Goal: Task Accomplishment & Management: Manage account settings

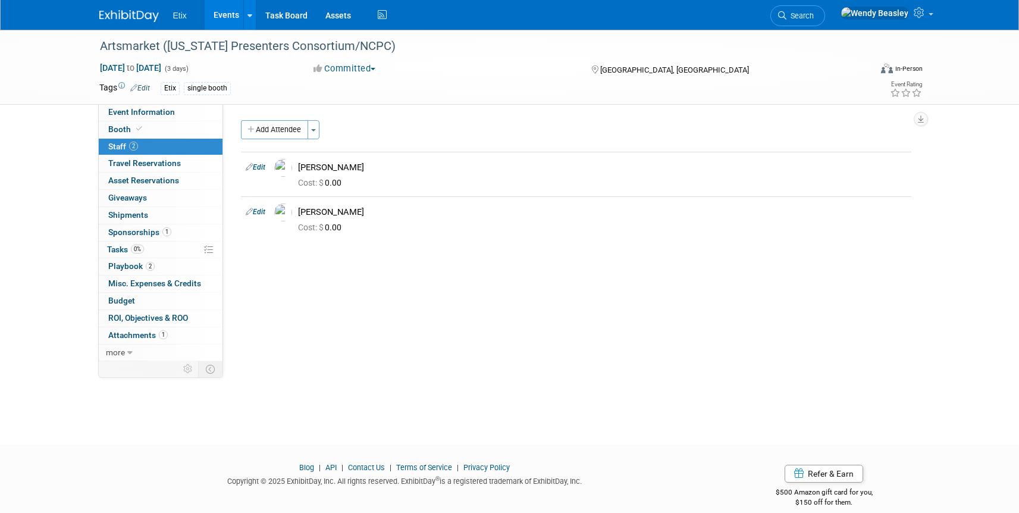
click at [215, 15] on link "Events" at bounding box center [226, 15] width 43 height 30
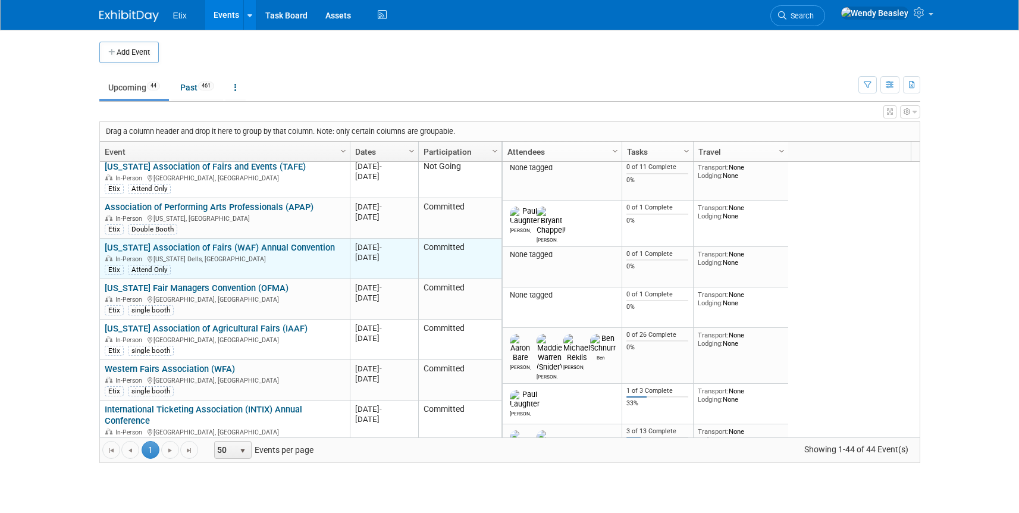
scroll to position [1428, 0]
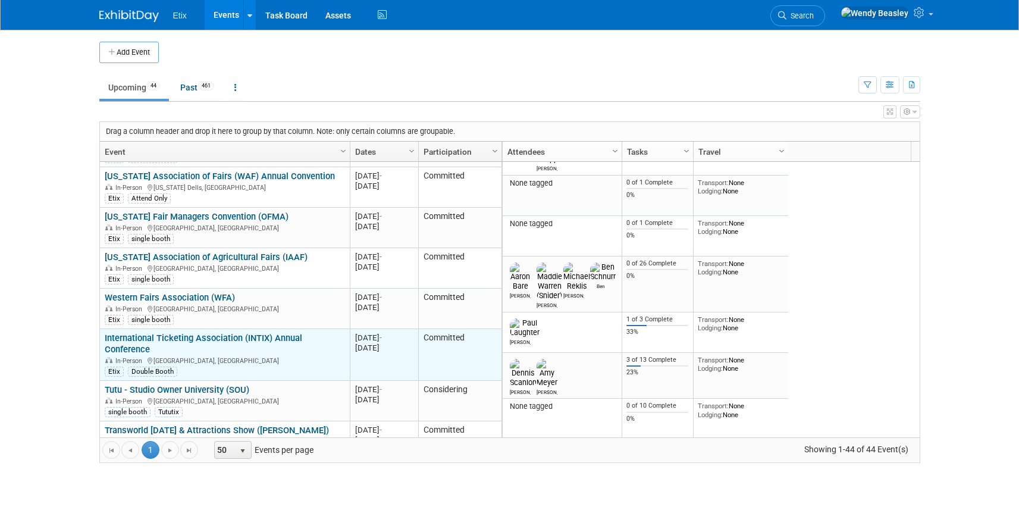
click at [221, 333] on link "International Ticketing Association (INTIX) Annual Conference" at bounding box center [204, 344] width 198 height 22
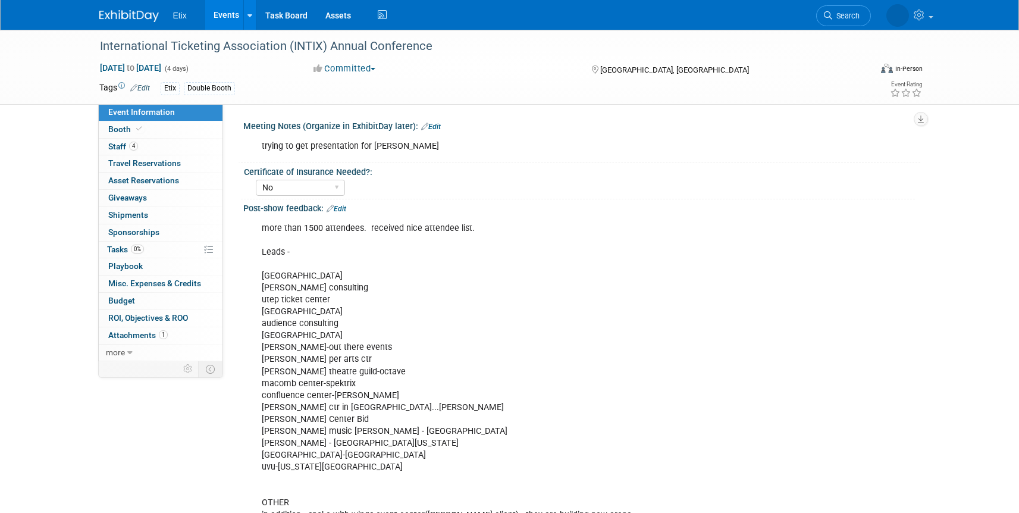
select select "No"
drag, startPoint x: 324, startPoint y: 271, endPoint x: 336, endPoint y: 265, distance: 12.8
click at [324, 271] on div "more than 1500 attendees. received nice attendee list. Leads - mesa art center …" at bounding box center [522, 438] width 536 height 442
click at [337, 208] on link "Edit" at bounding box center [337, 209] width 20 height 8
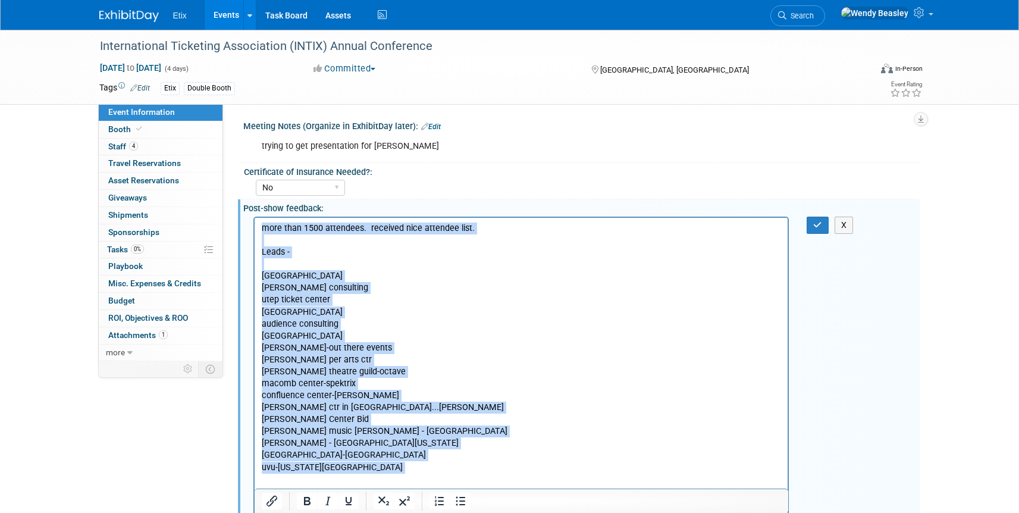
drag, startPoint x: 262, startPoint y: 229, endPoint x: 430, endPoint y: 477, distance: 300.1
click at [430, 477] on p "more than 1500 attendees. received nice attendee list. Leads - mesa art center …" at bounding box center [521, 437] width 520 height 430
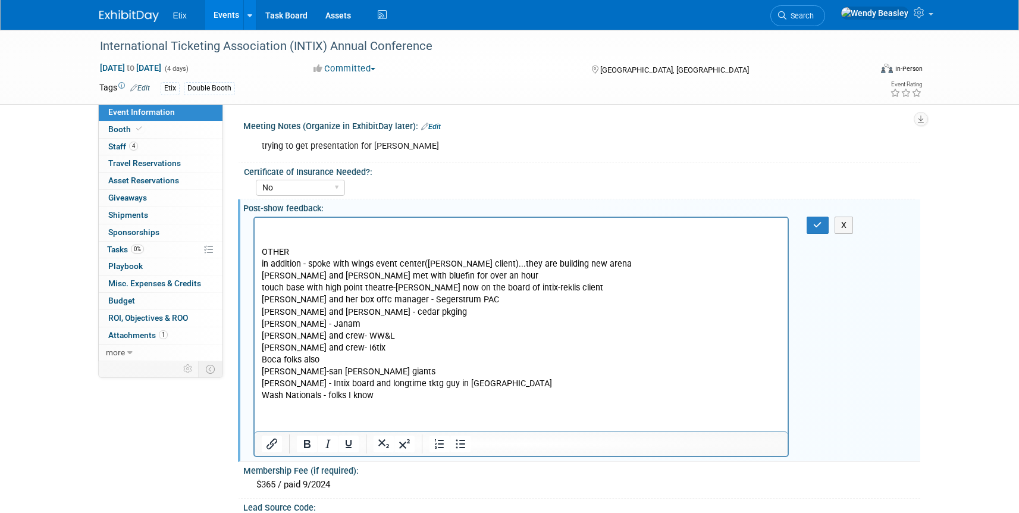
drag, startPoint x: 425, startPoint y: 408, endPoint x: 272, endPoint y: 270, distance: 206.9
click at [274, 271] on html "OTHER in addition - spoke with wings event center(dennis client)...they are bui…" at bounding box center [521, 309] width 534 height 184
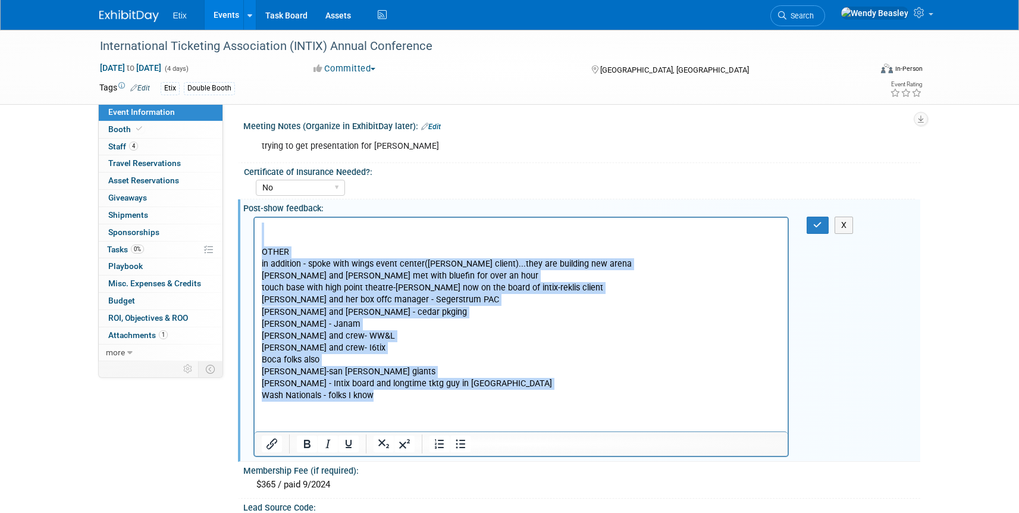
drag, startPoint x: 266, startPoint y: 225, endPoint x: 451, endPoint y: 425, distance: 272.4
click at [451, 401] on html "OTHER in addition - spoke with wings event center(dennis client)...they are bui…" at bounding box center [521, 309] width 534 height 184
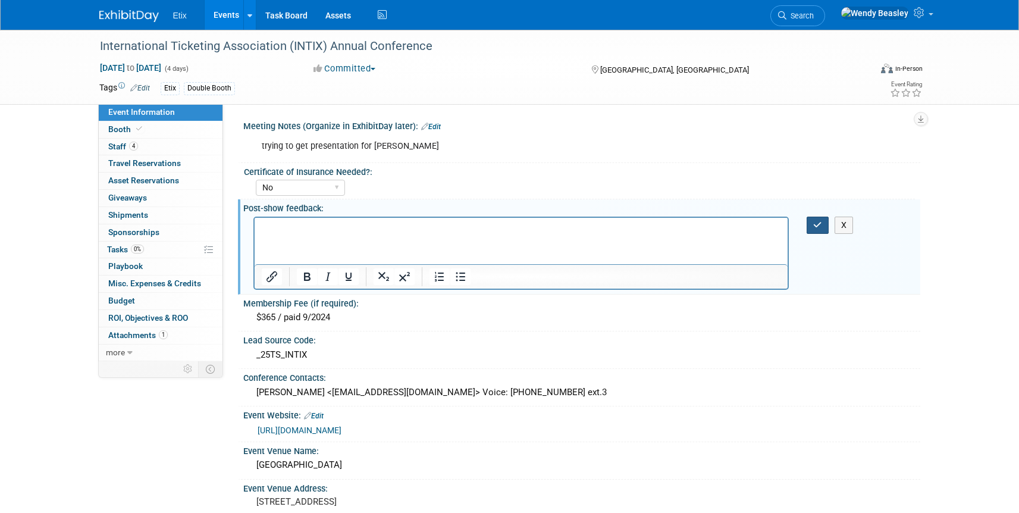
click at [817, 218] on button "button" at bounding box center [818, 225] width 22 height 17
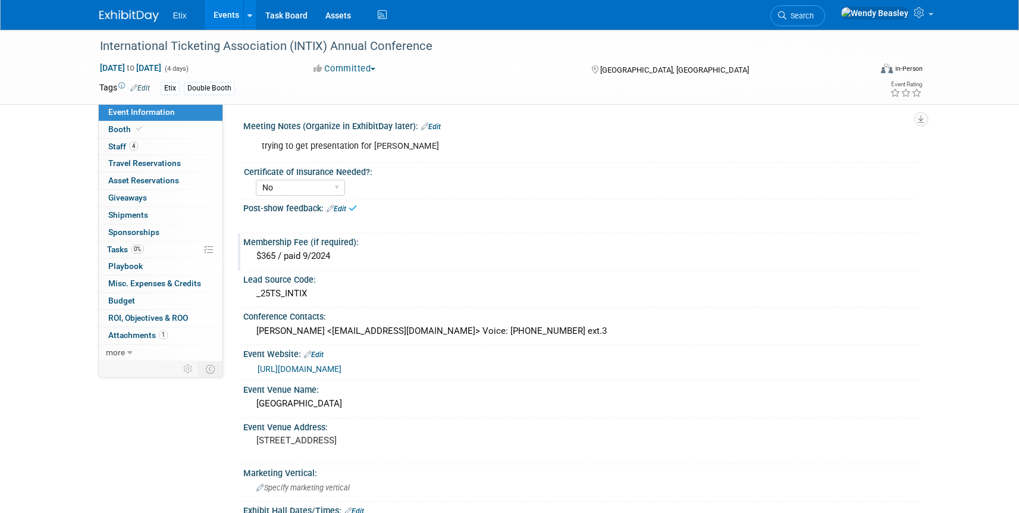
click at [320, 255] on div "$365 / paid 9/2024" at bounding box center [581, 256] width 659 height 18
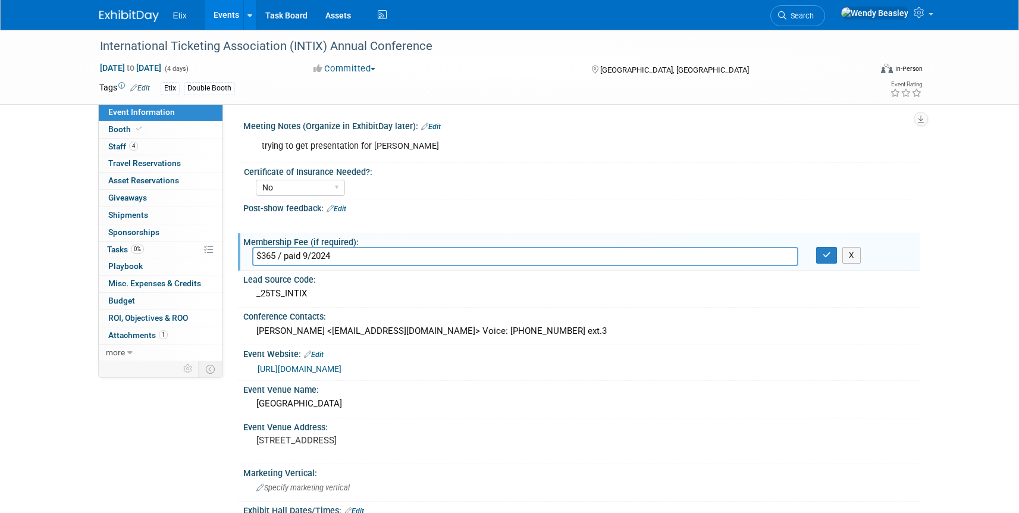
drag, startPoint x: 286, startPoint y: 256, endPoint x: 449, endPoint y: 263, distance: 163.2
click at [449, 263] on input "$365 / paid 9/2024" at bounding box center [525, 256] width 546 height 18
type input "$365 / need to pay 09/2025"
click at [831, 258] on icon "button" at bounding box center [827, 255] width 8 height 8
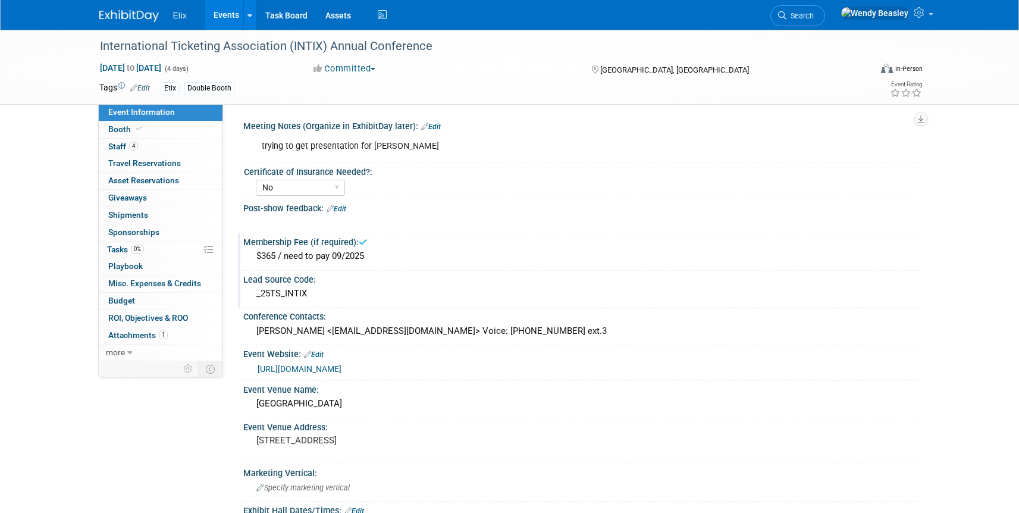
click at [321, 296] on div "_25TS_INTIX" at bounding box center [581, 293] width 659 height 18
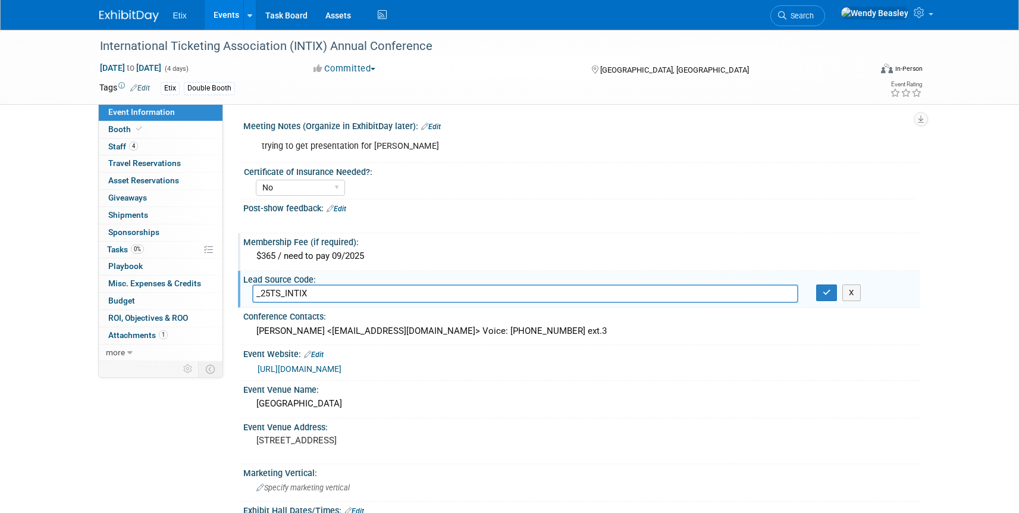
click at [269, 293] on input "_25TS_INTIX" at bounding box center [525, 293] width 546 height 18
type input "_26TS_INTIX"
click at [827, 293] on icon "button" at bounding box center [827, 293] width 8 height 8
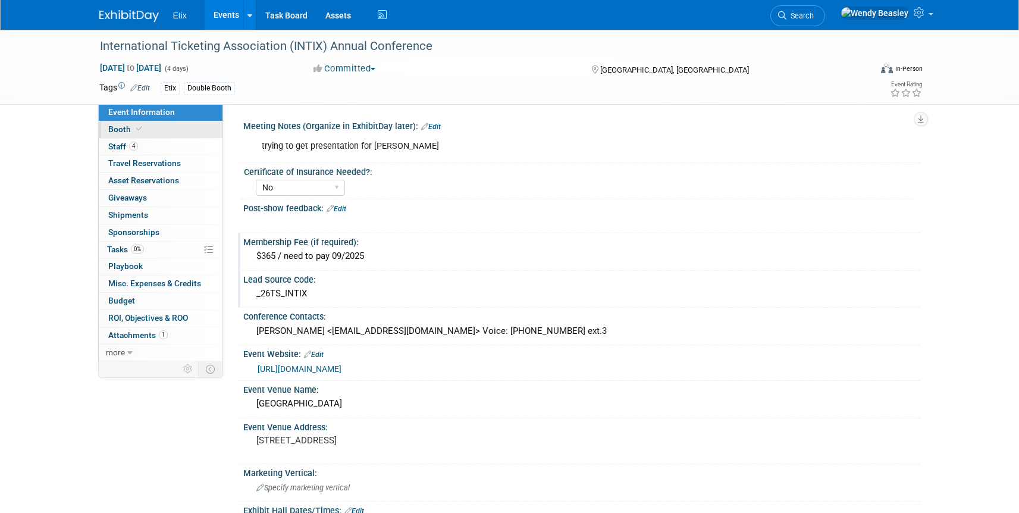
click at [134, 128] on span at bounding box center [139, 128] width 11 height 9
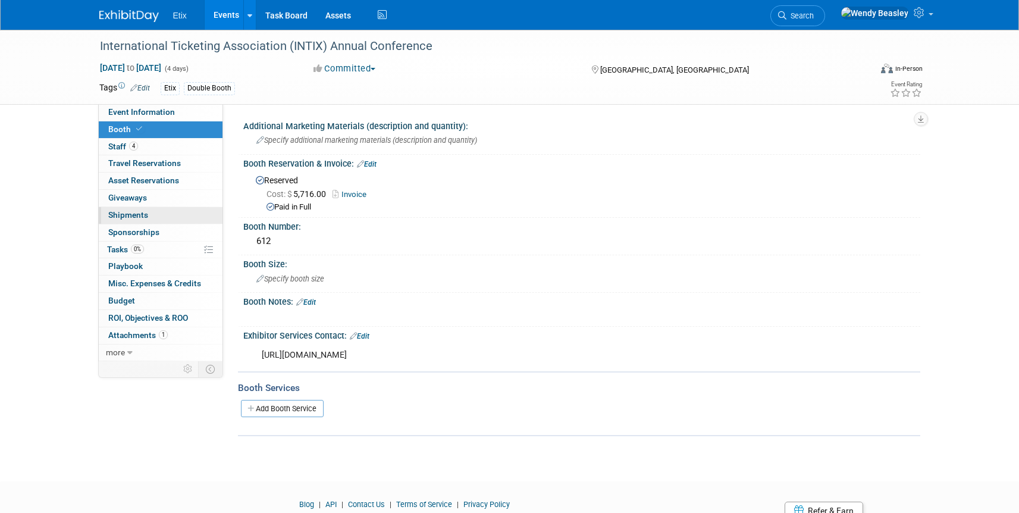
click at [139, 213] on span "Shipments 0" at bounding box center [128, 215] width 40 height 10
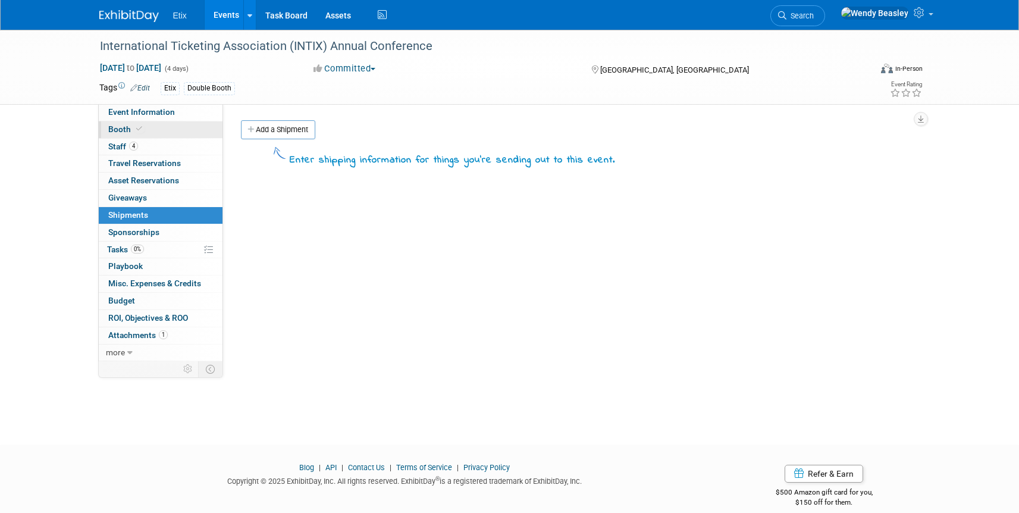
click at [141, 127] on span at bounding box center [139, 128] width 11 height 9
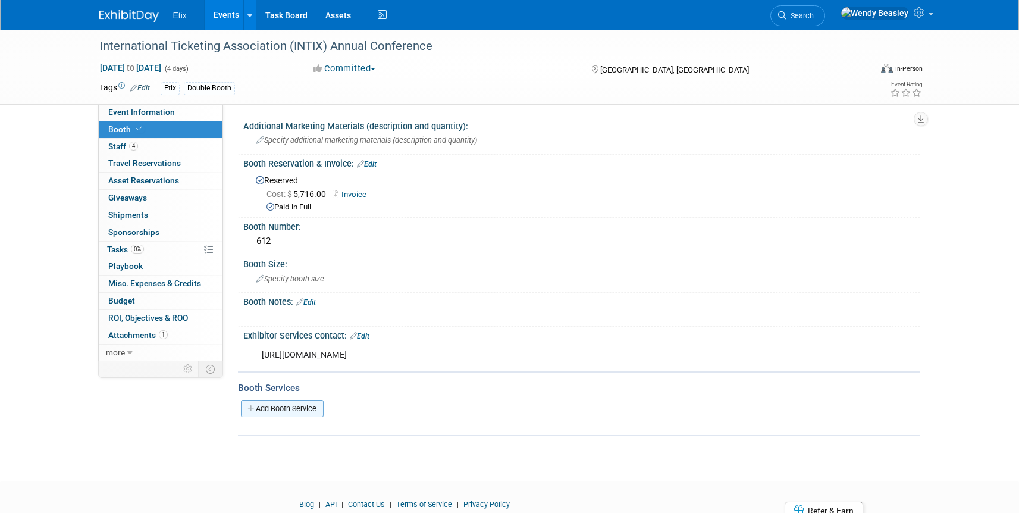
click at [309, 408] on link "Add Booth Service" at bounding box center [282, 408] width 83 height 17
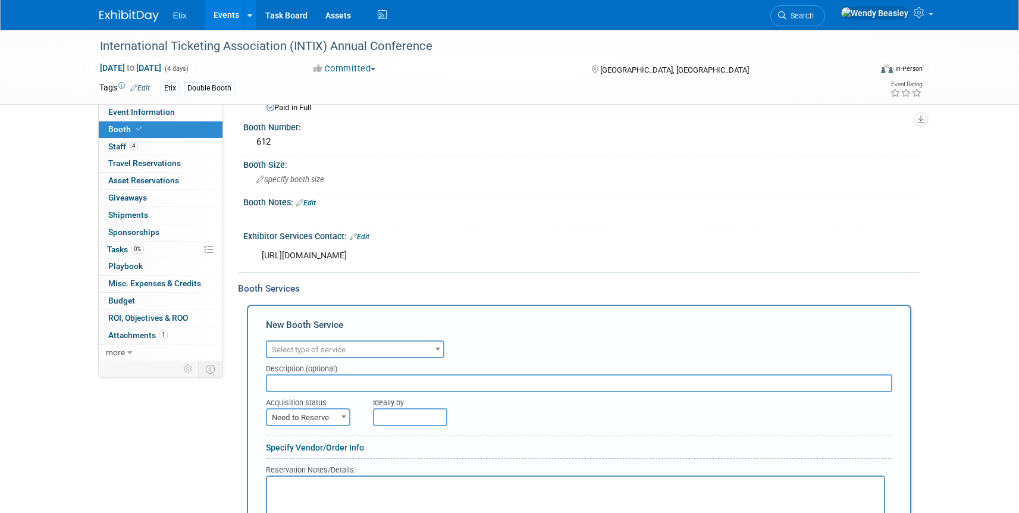
scroll to position [164, 0]
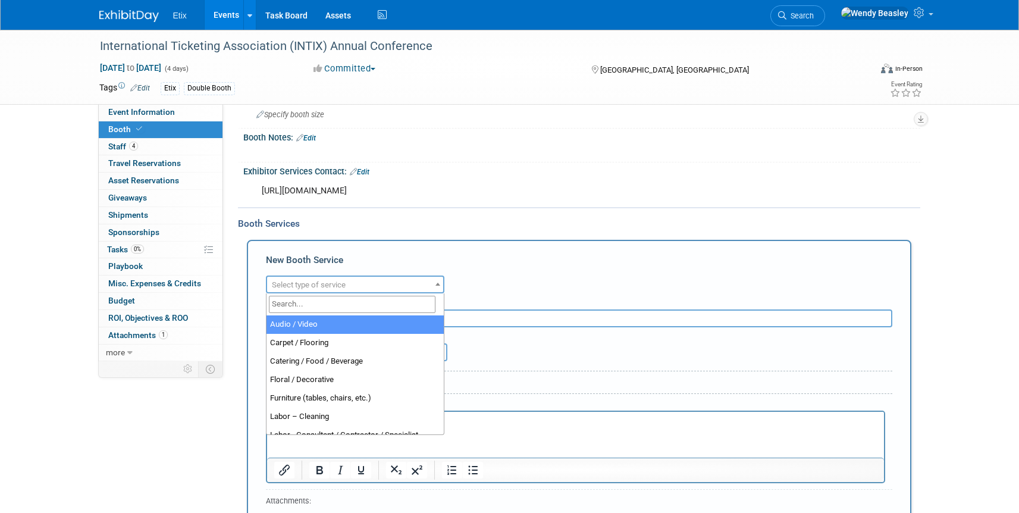
click at [340, 287] on span "Select type of service" at bounding box center [309, 284] width 74 height 9
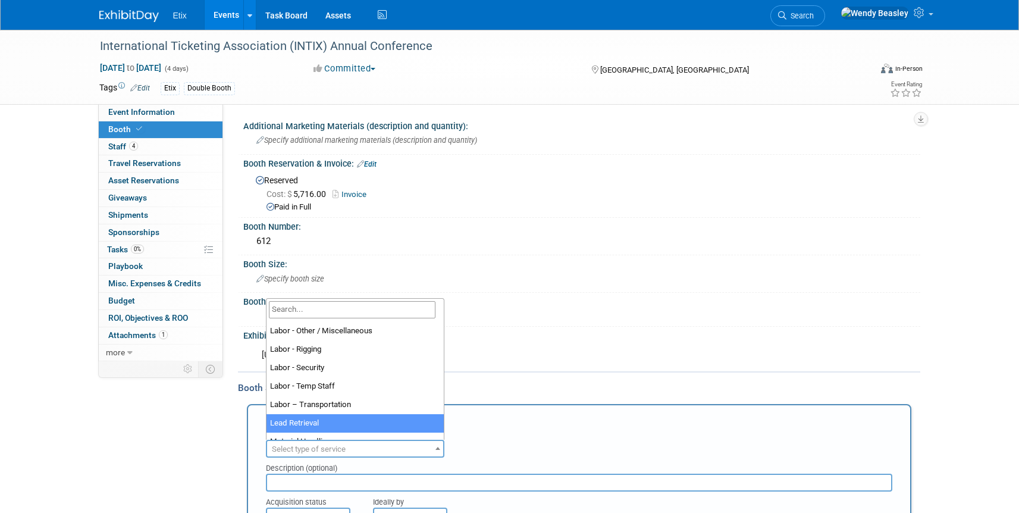
scroll to position [149, 0]
drag, startPoint x: 370, startPoint y: 410, endPoint x: 372, endPoint y: 418, distance: 8.5
select select "15"
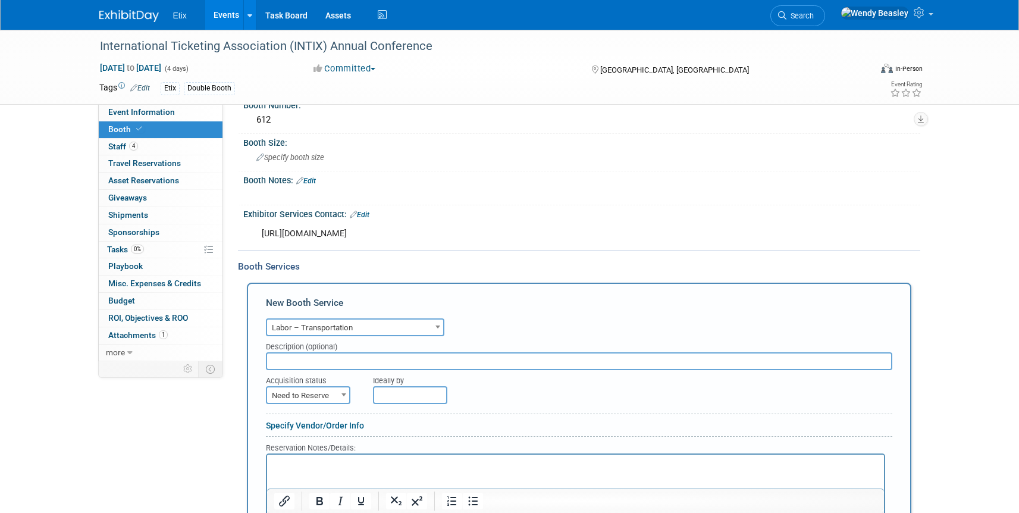
scroll to position [164, 0]
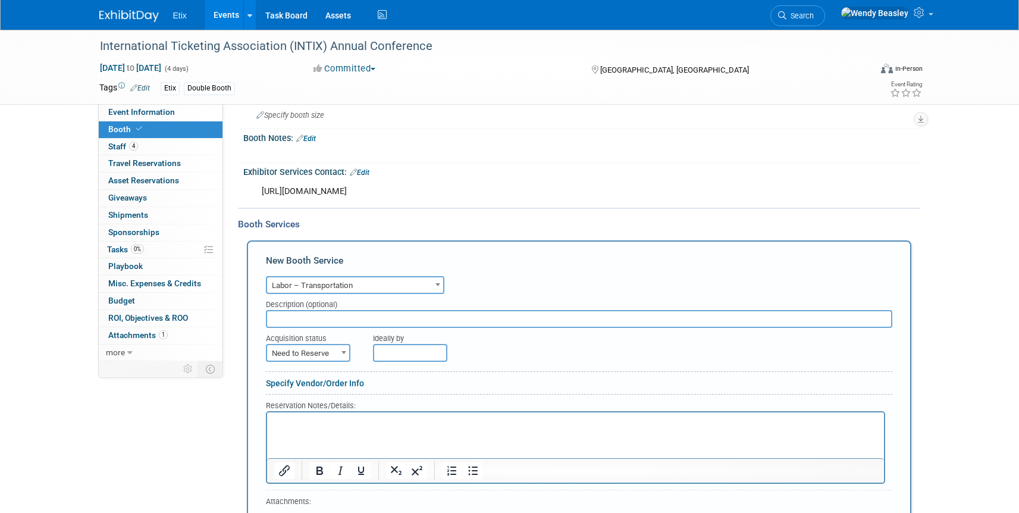
click at [377, 317] on input "text" at bounding box center [579, 319] width 627 height 18
click at [387, 422] on p "Rich Text Area. Press ALT-0 for help." at bounding box center [575, 422] width 603 height 11
click at [325, 316] on input "text" at bounding box center [579, 319] width 627 height 18
type input "P"
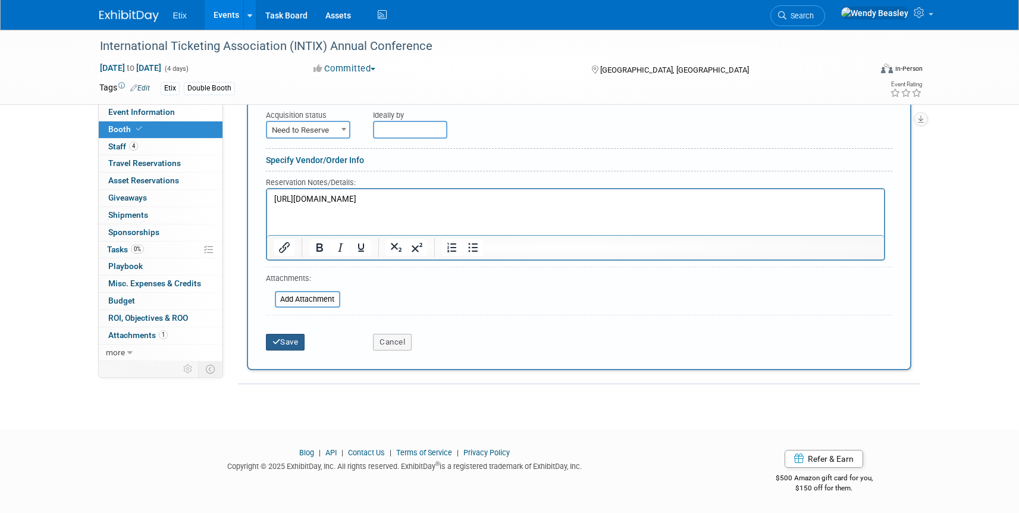
type input "Ship to advance warehouse using GES"
click at [290, 343] on button "Save" at bounding box center [285, 342] width 39 height 17
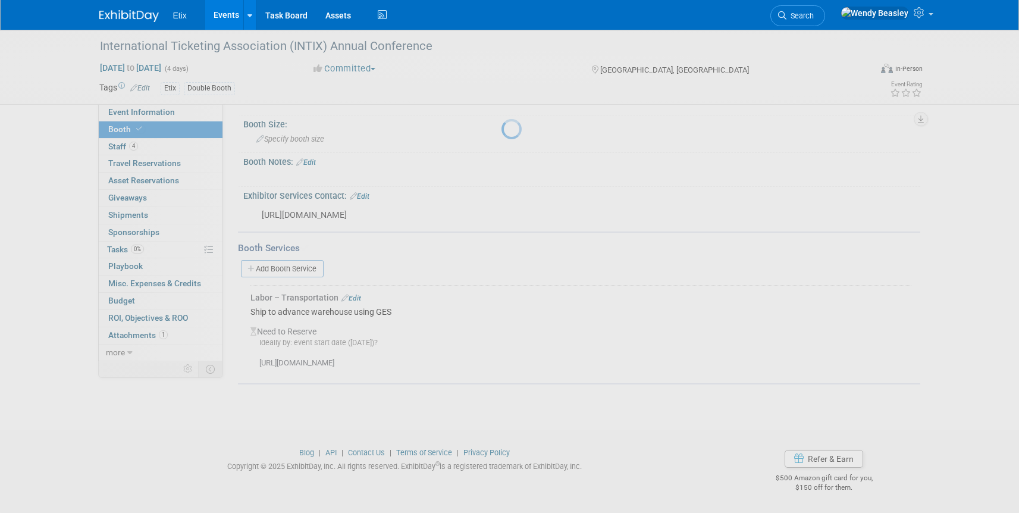
scroll to position [140, 0]
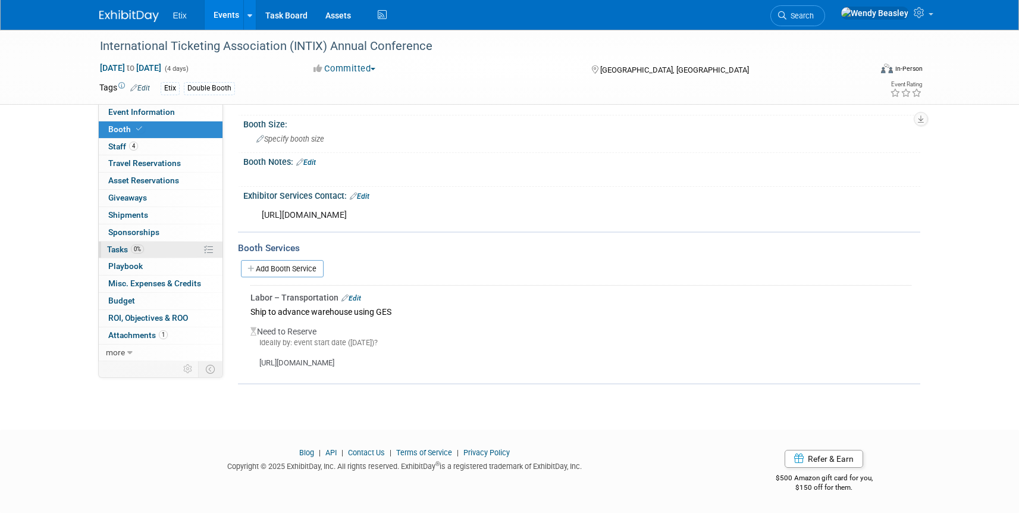
click at [129, 245] on span "Tasks 0%" at bounding box center [125, 250] width 37 height 10
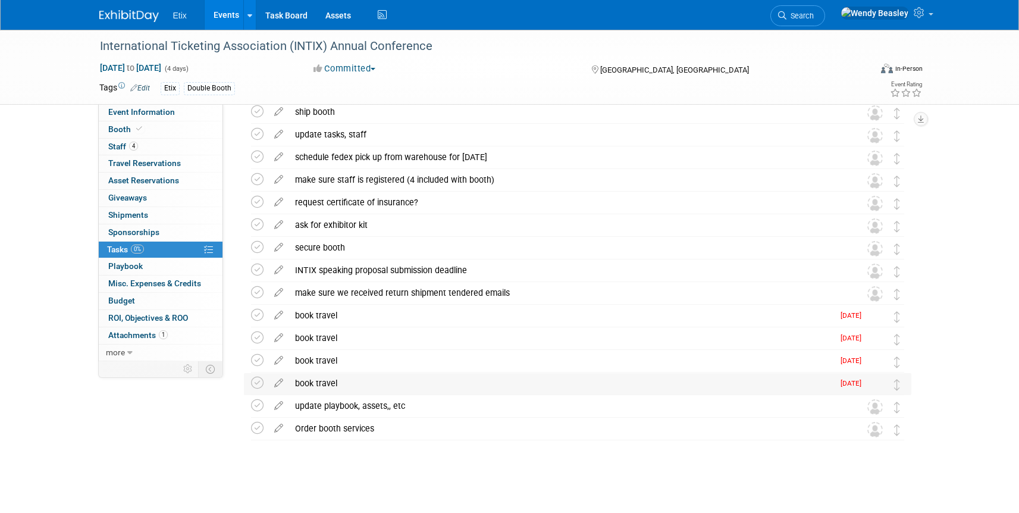
scroll to position [54, 0]
click at [280, 427] on icon at bounding box center [278, 425] width 21 height 15
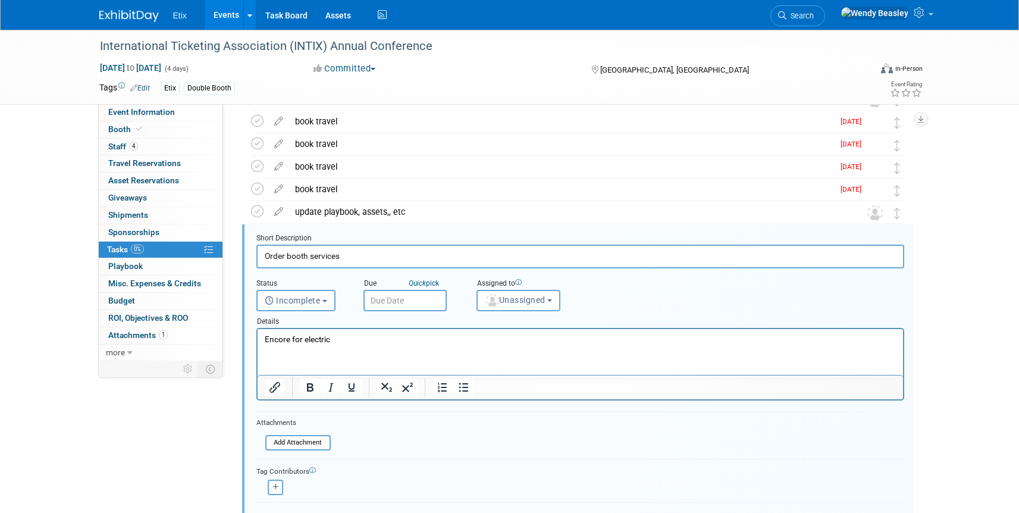
scroll to position [297, 0]
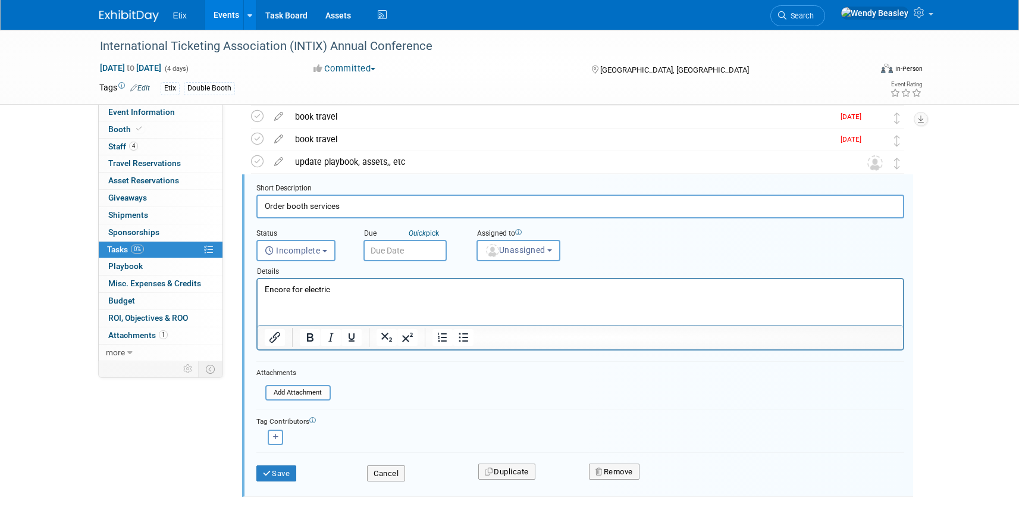
click at [430, 246] on input "text" at bounding box center [405, 250] width 83 height 21
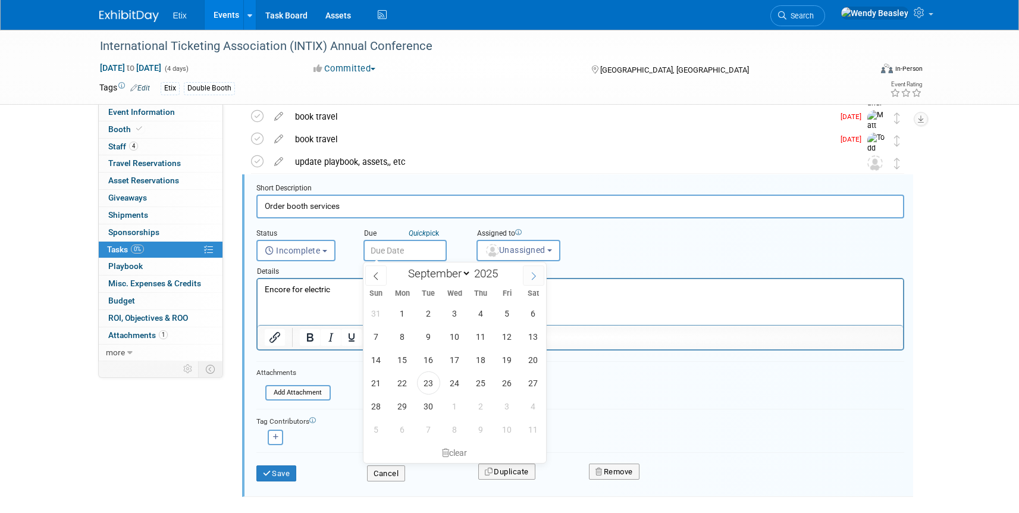
click at [531, 274] on icon at bounding box center [534, 276] width 8 height 8
click at [532, 274] on icon at bounding box center [534, 276] width 8 height 8
click at [533, 274] on icon at bounding box center [534, 276] width 8 height 8
select select "11"
click at [533, 274] on icon at bounding box center [534, 276] width 8 height 8
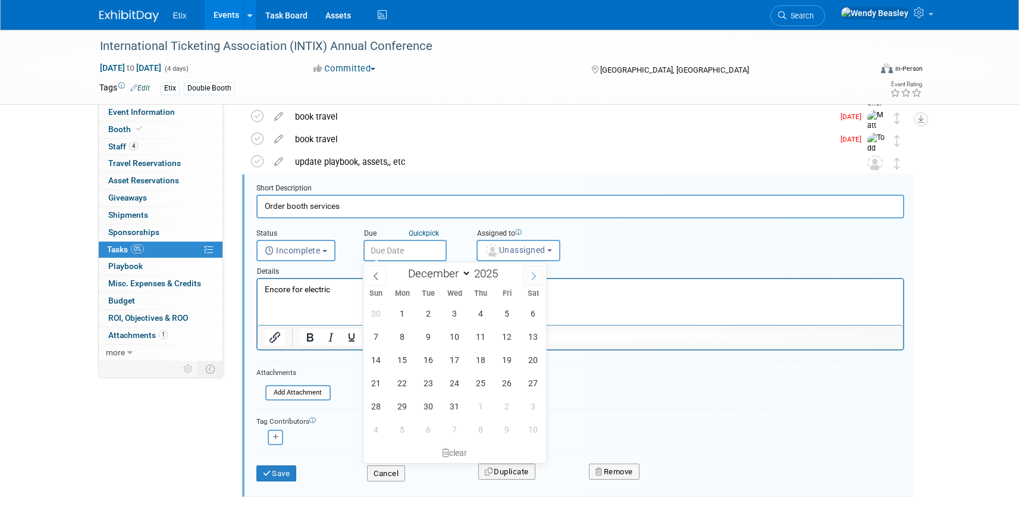
type input "2026"
select select "0"
click at [403, 339] on span "5" at bounding box center [402, 336] width 23 height 23
type input "Jan 5, 2026"
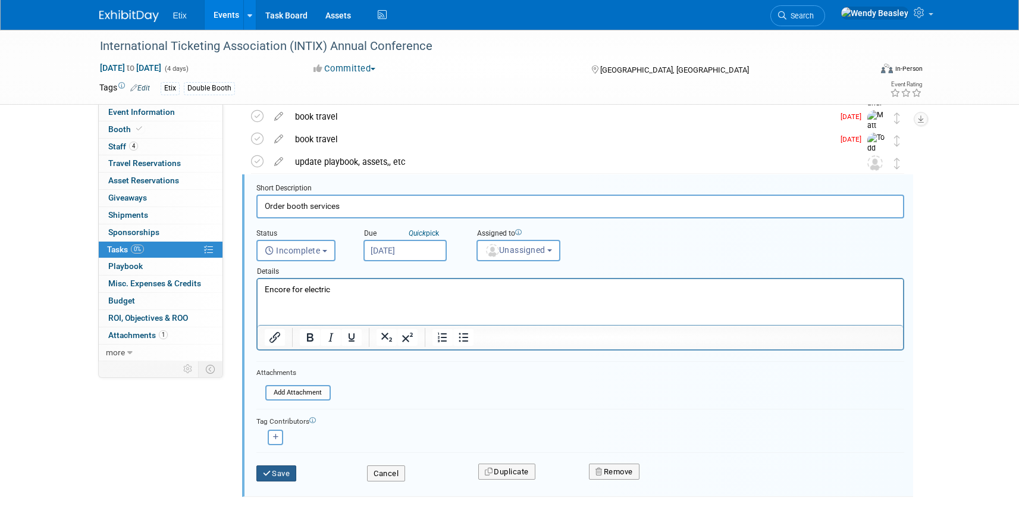
click at [280, 474] on button "Save" at bounding box center [276, 473] width 40 height 17
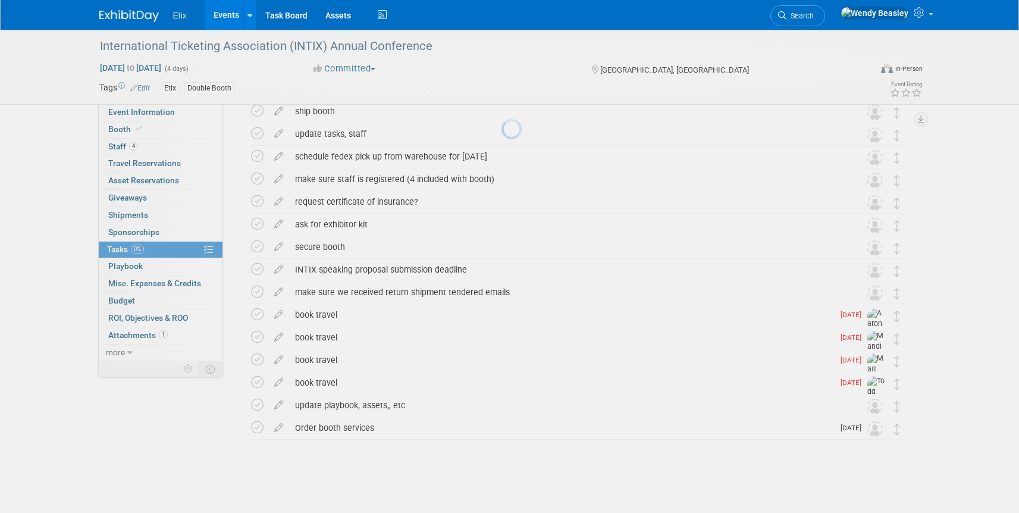
scroll to position [54, 0]
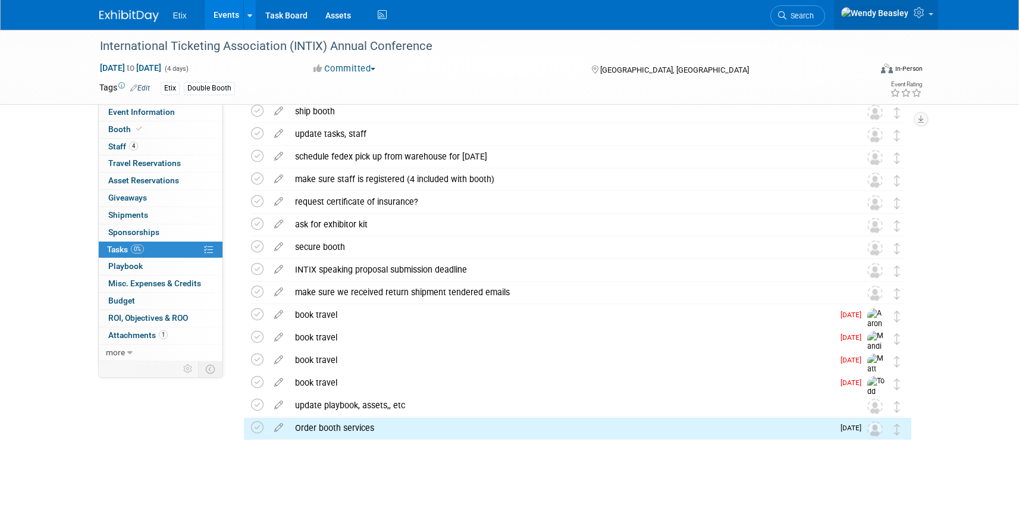
click at [931, 15] on span at bounding box center [931, 14] width 5 height 2
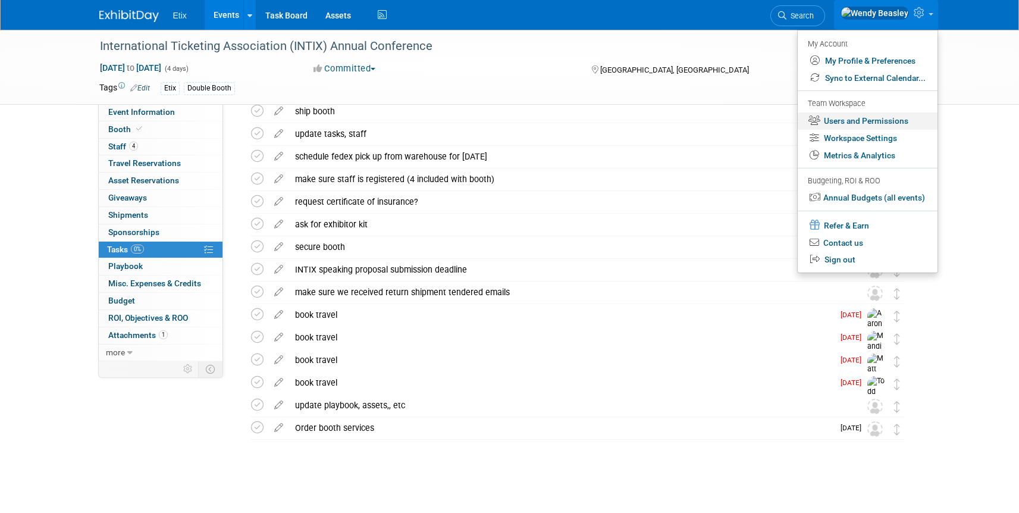
click at [866, 121] on link "Users and Permissions" at bounding box center [868, 120] width 140 height 17
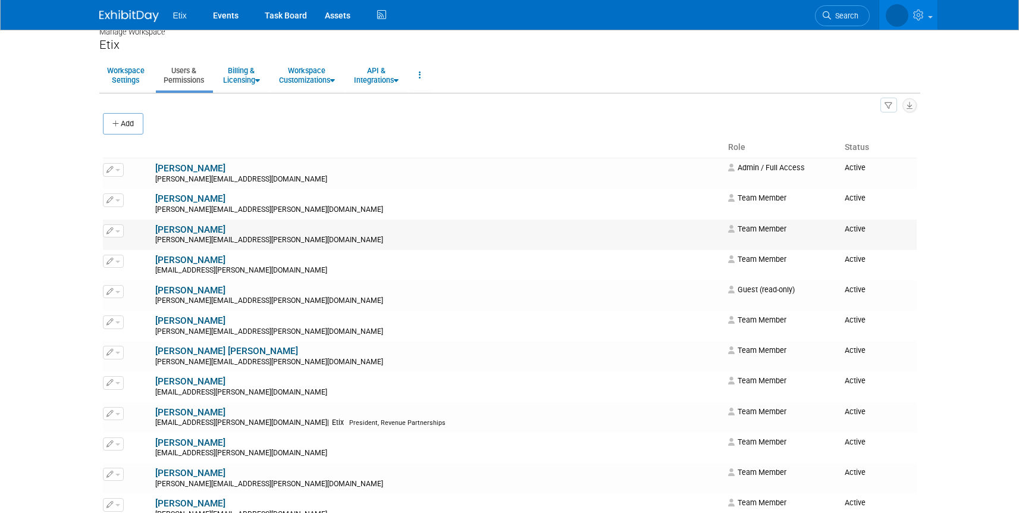
scroll to position [35, 0]
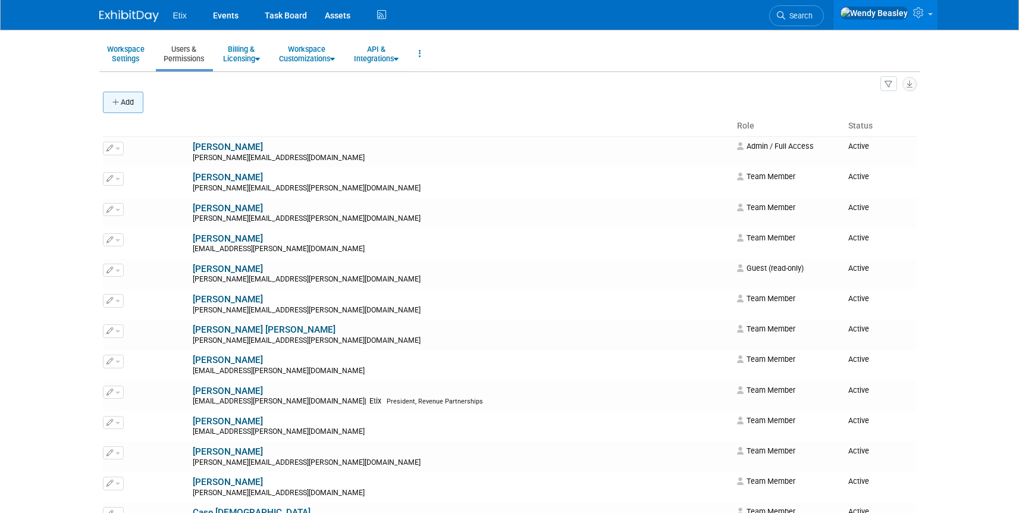
click at [120, 101] on button "Add" at bounding box center [123, 102] width 40 height 21
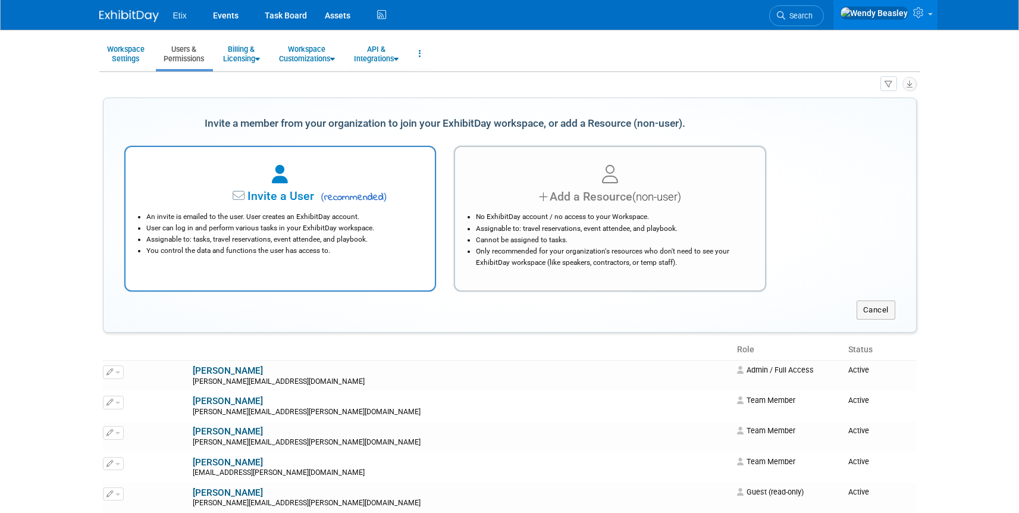
click at [312, 189] on span "Invite a User" at bounding box center [243, 196] width 141 height 14
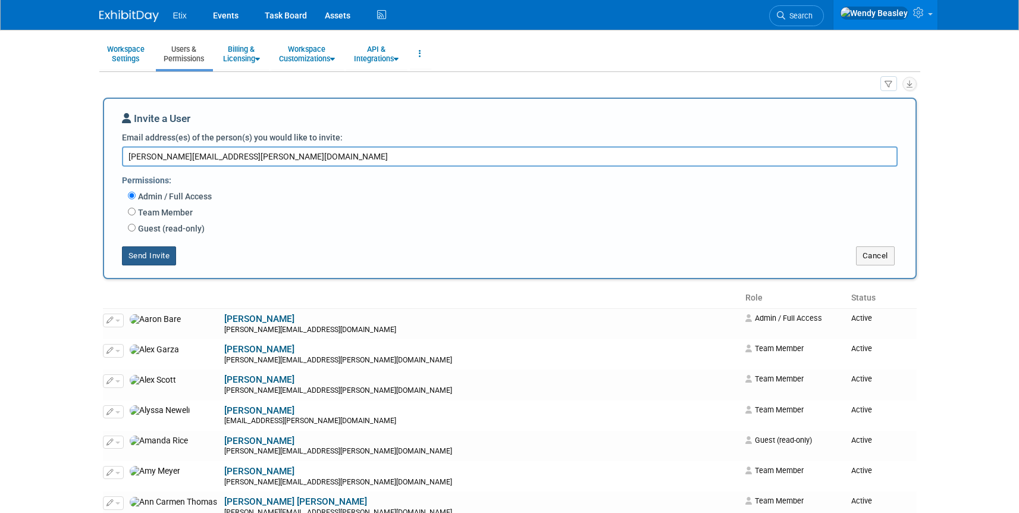
type textarea "Lynda.Garcia@etix.com"
click at [166, 248] on button "Send Invite" at bounding box center [149, 255] width 55 height 19
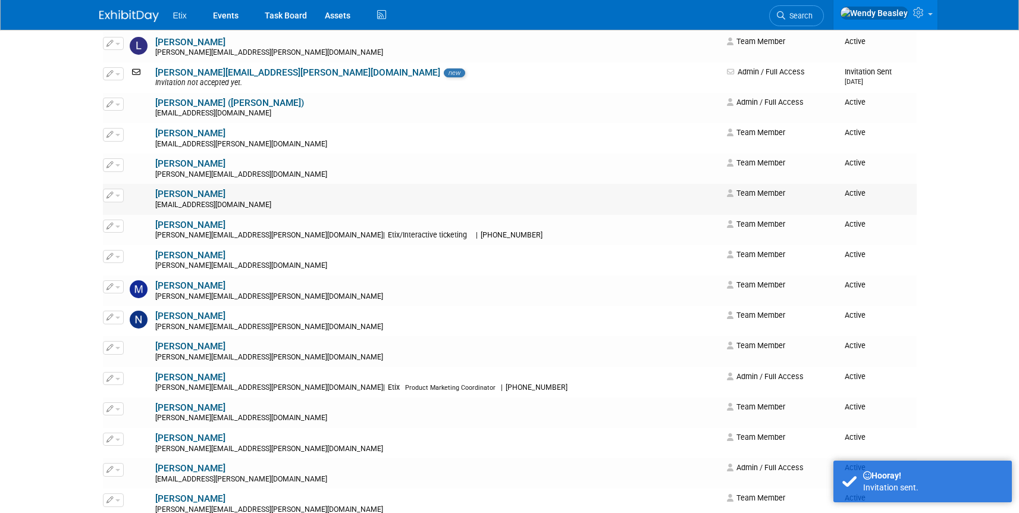
scroll to position [1432, 0]
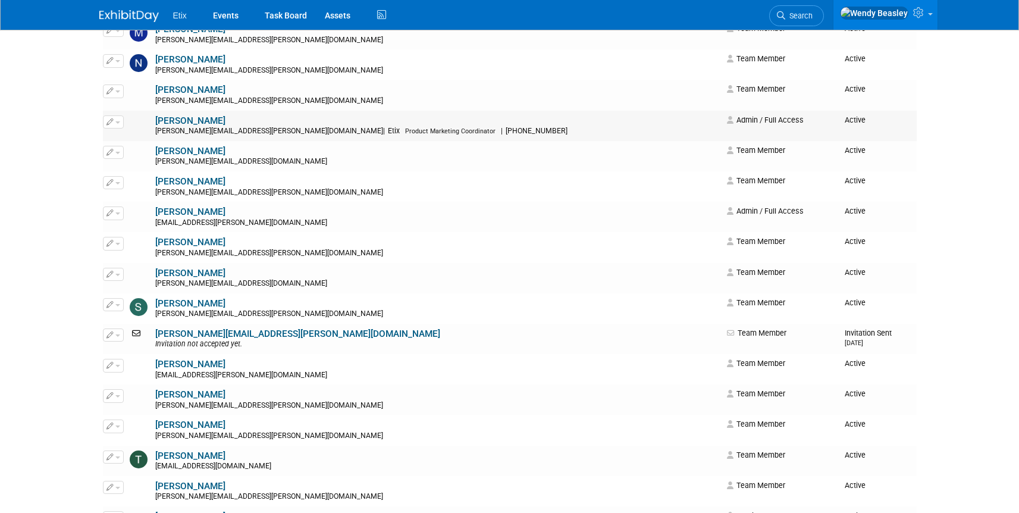
click at [118, 121] on span "button" at bounding box center [117, 122] width 5 height 2
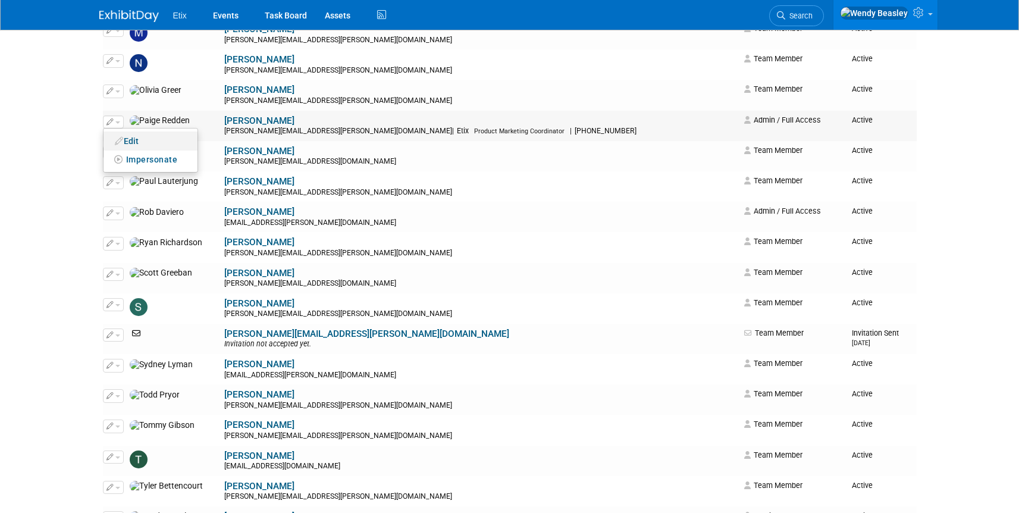
click at [132, 142] on link "Edit" at bounding box center [151, 141] width 94 height 17
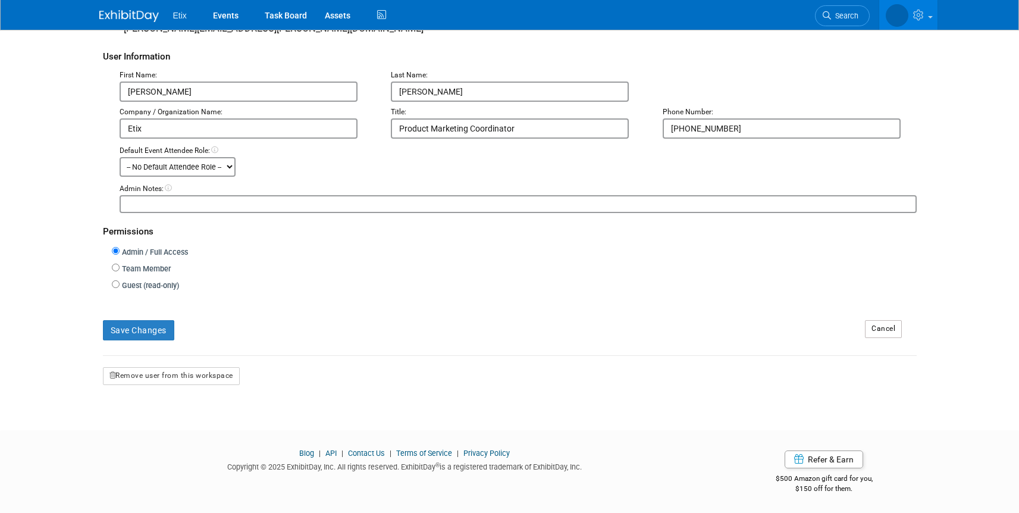
scroll to position [118, 0]
click at [171, 372] on button "Remove user from this workspace" at bounding box center [171, 376] width 137 height 18
click at [159, 427] on link "Yes" at bounding box center [158, 426] width 35 height 19
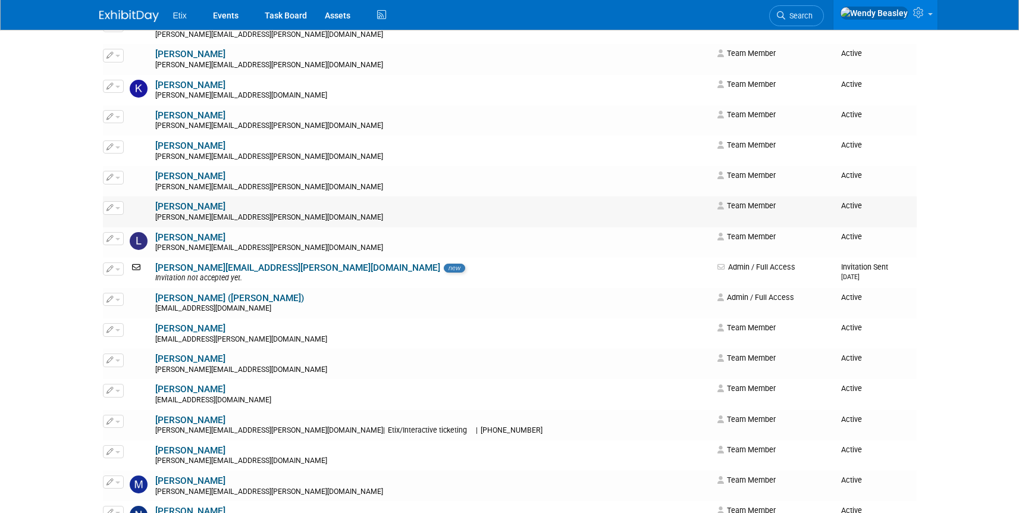
scroll to position [935, 0]
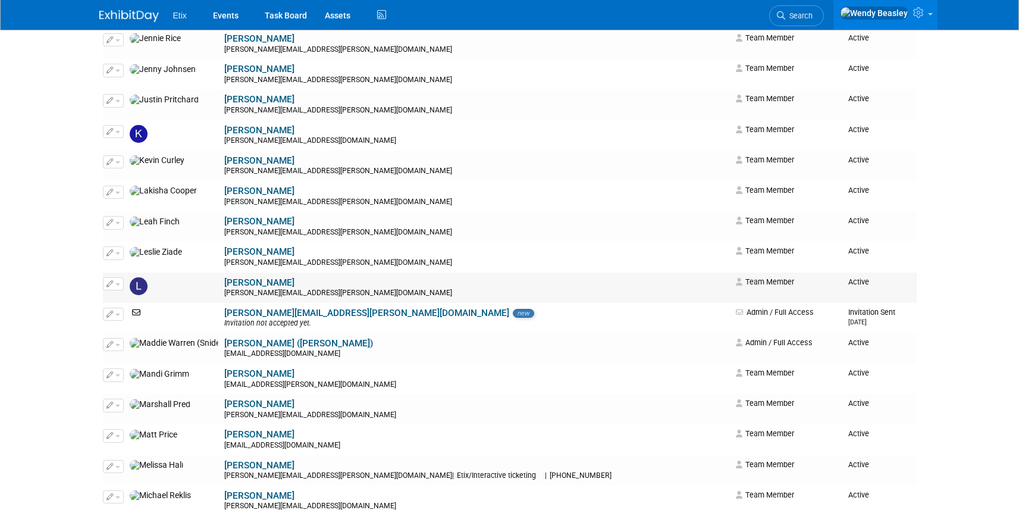
click at [117, 283] on span "button" at bounding box center [117, 284] width 5 height 2
click at [129, 305] on link "Edit" at bounding box center [151, 303] width 94 height 17
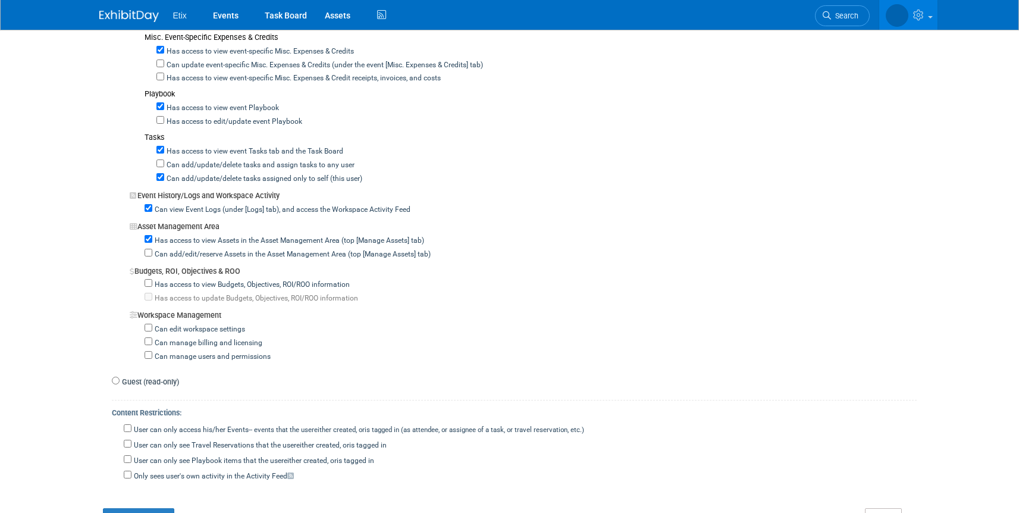
scroll to position [996, 0]
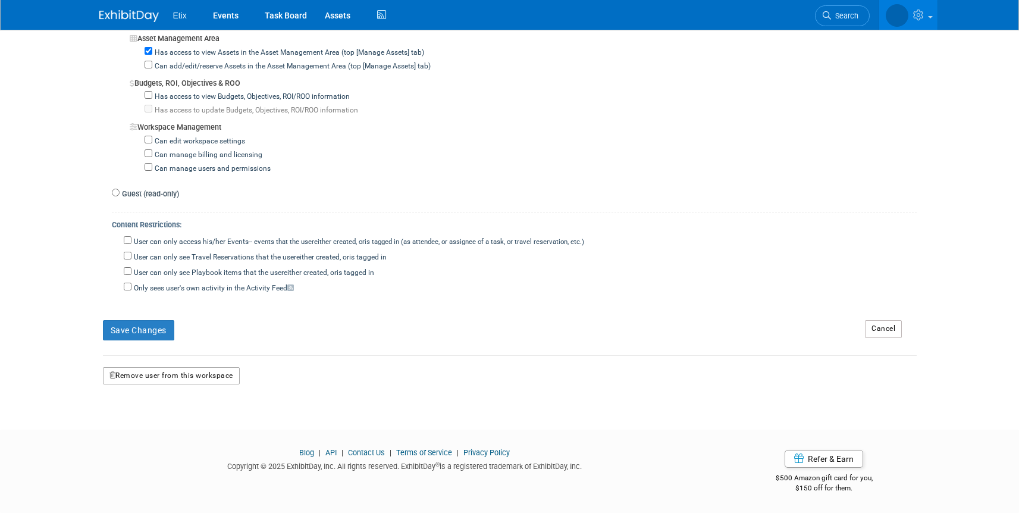
click at [180, 378] on button "Remove user from this workspace" at bounding box center [171, 376] width 137 height 18
click at [161, 428] on link "Yes" at bounding box center [156, 426] width 35 height 19
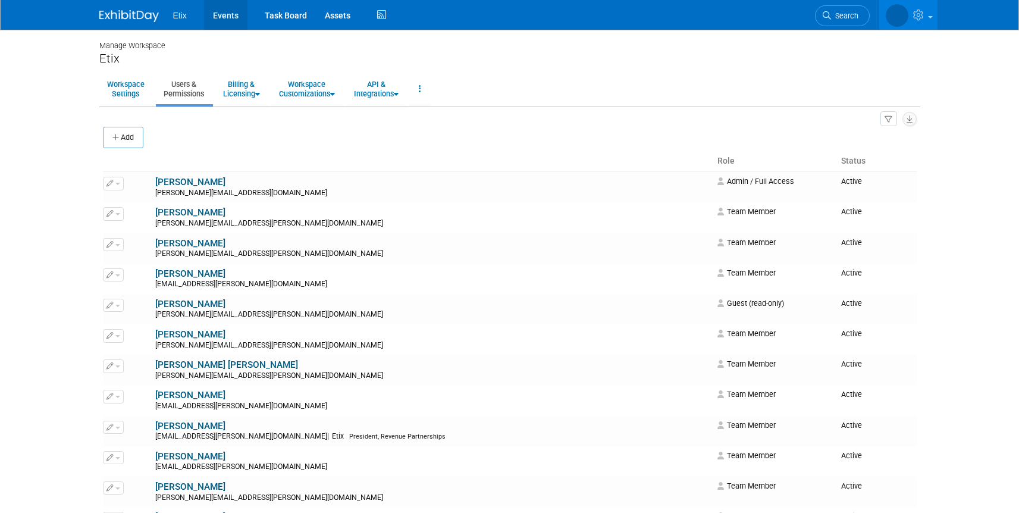
click at [228, 14] on link "Events" at bounding box center [225, 15] width 43 height 30
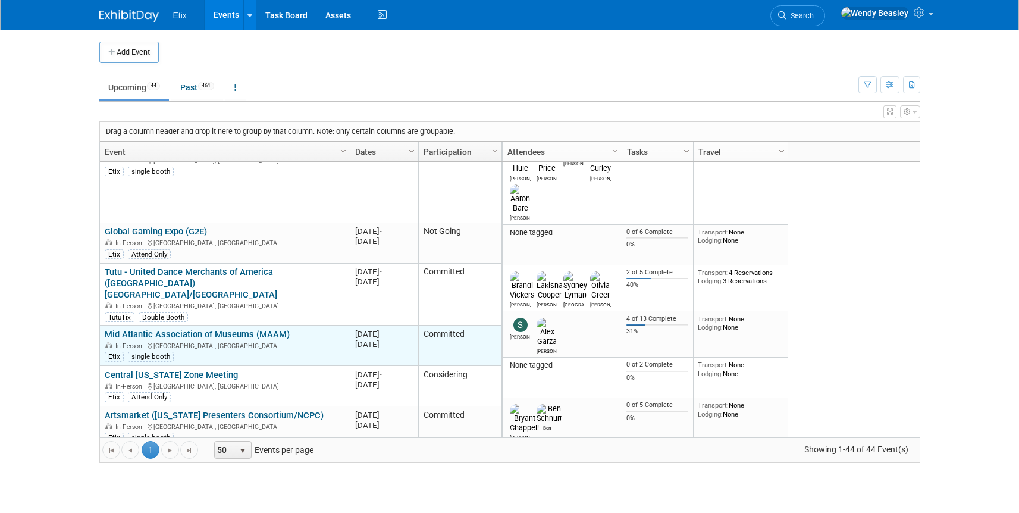
scroll to position [357, 0]
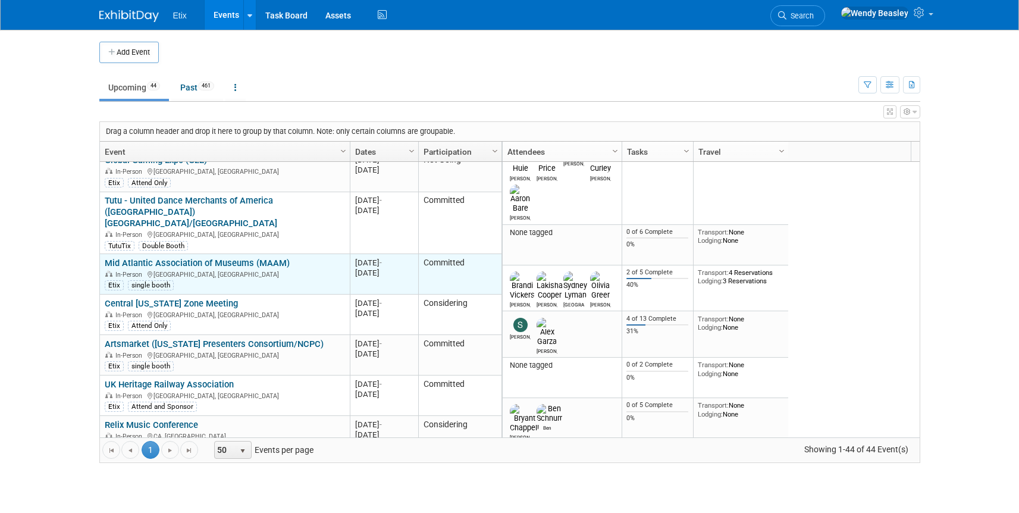
click at [246, 258] on link "Mid Atlantic Association of Museums (MAAM)" at bounding box center [197, 263] width 185 height 11
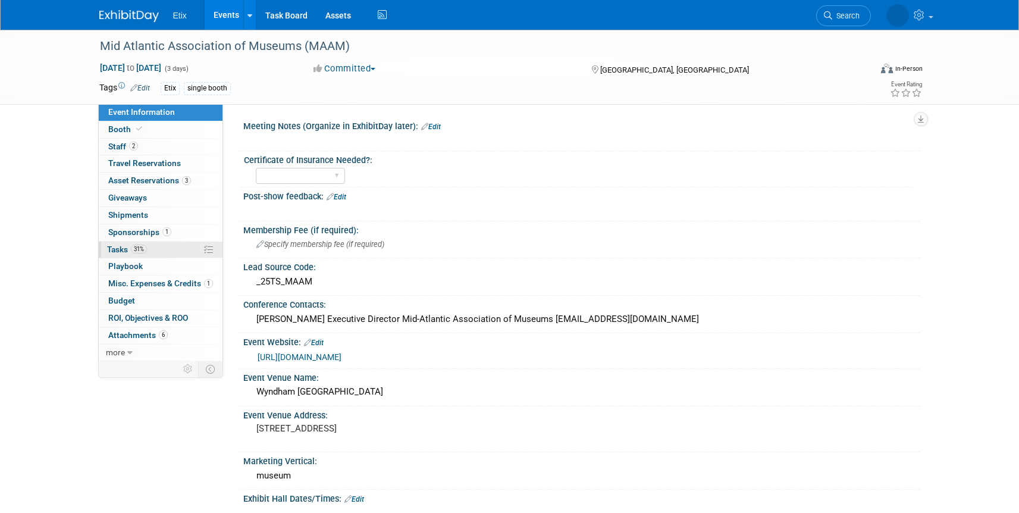
click at [121, 248] on span "Tasks 31%" at bounding box center [127, 250] width 40 height 10
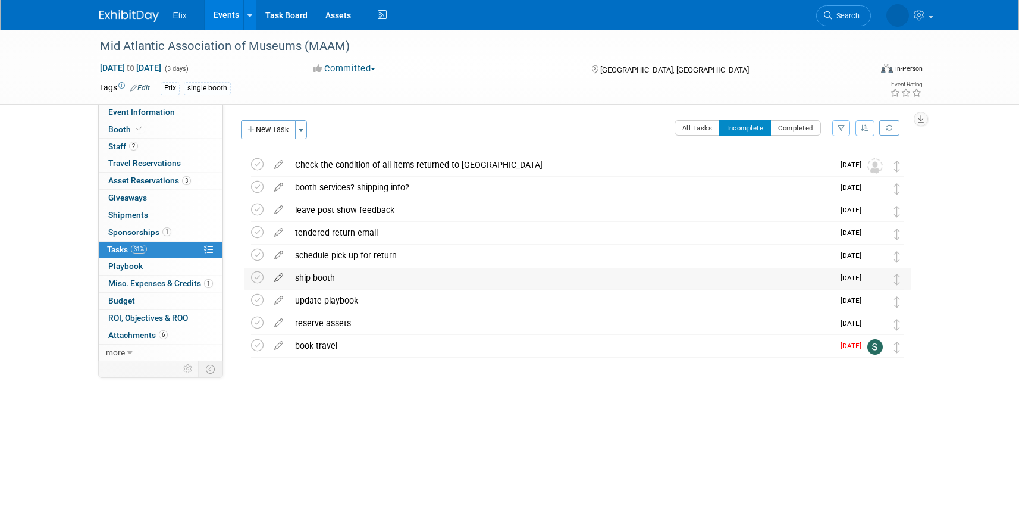
click at [276, 278] on icon at bounding box center [278, 275] width 21 height 15
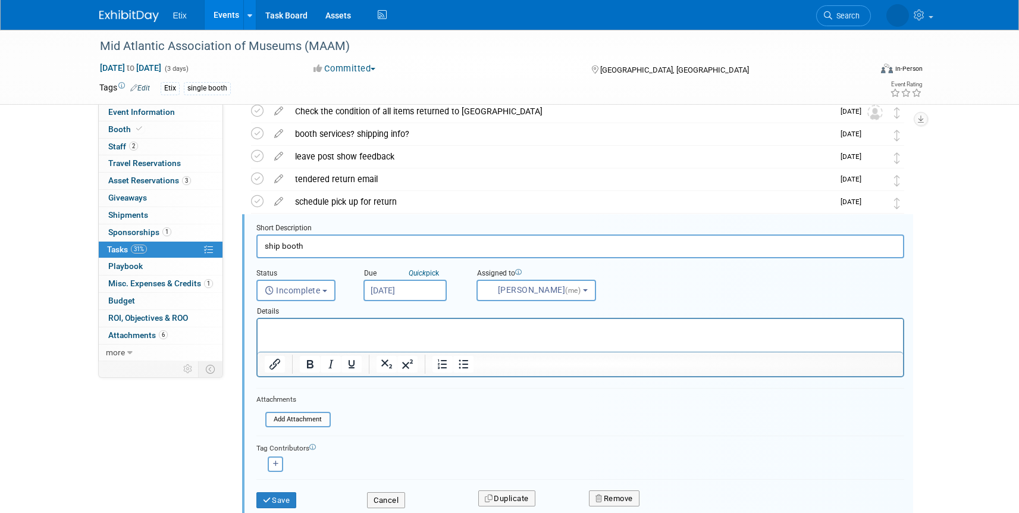
scroll to position [93, 0]
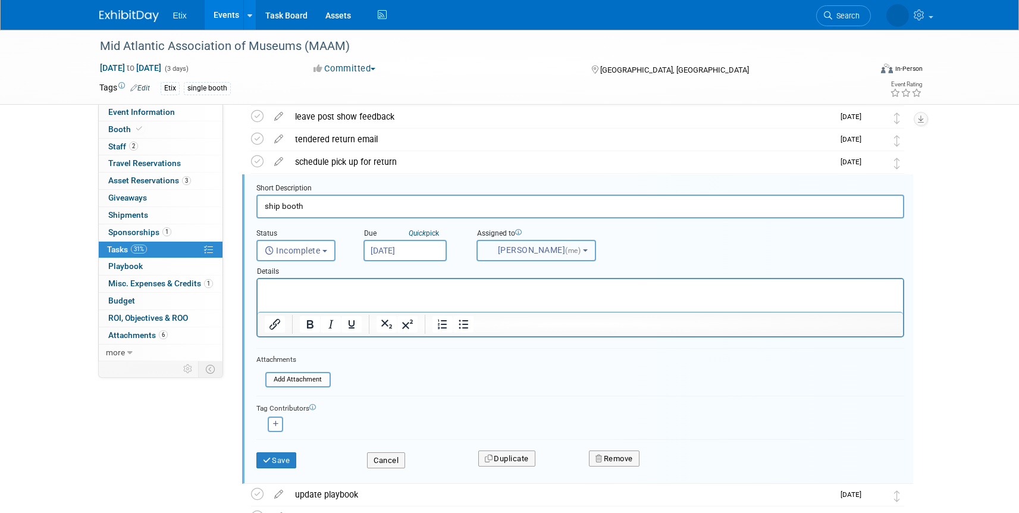
click at [540, 256] on button "[PERSON_NAME] (me)" at bounding box center [537, 250] width 120 height 21
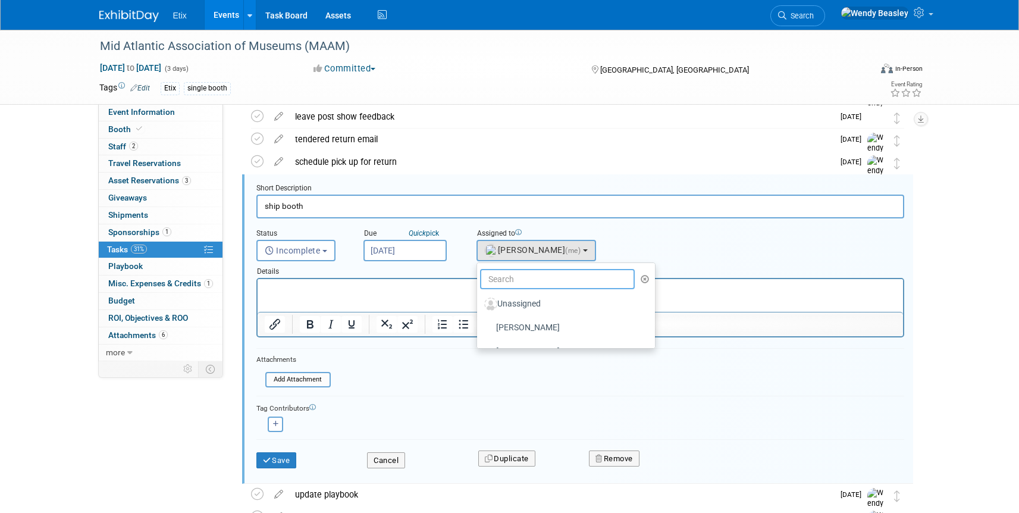
click at [541, 280] on input "text" at bounding box center [557, 279] width 155 height 20
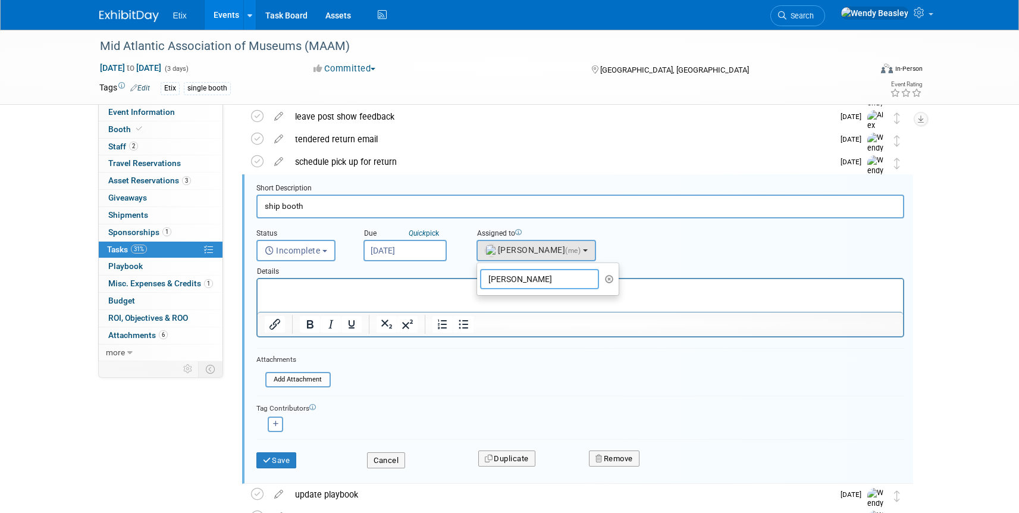
click at [546, 279] on input "[PERSON_NAME]" at bounding box center [539, 279] width 119 height 20
type input "[PERSON_NAME]"
click at [275, 422] on icon "button" at bounding box center [276, 424] width 6 height 7
select select
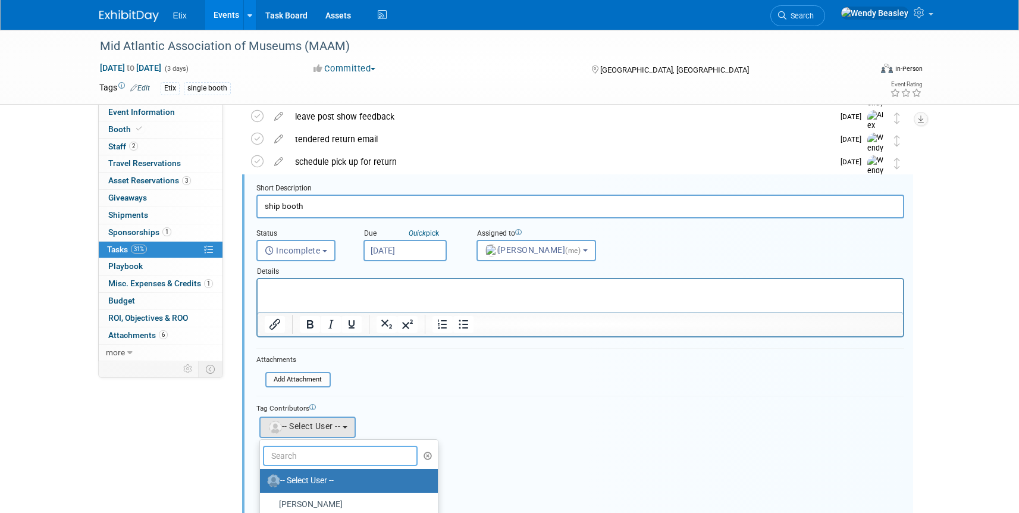
click at [320, 458] on input "text" at bounding box center [340, 456] width 155 height 20
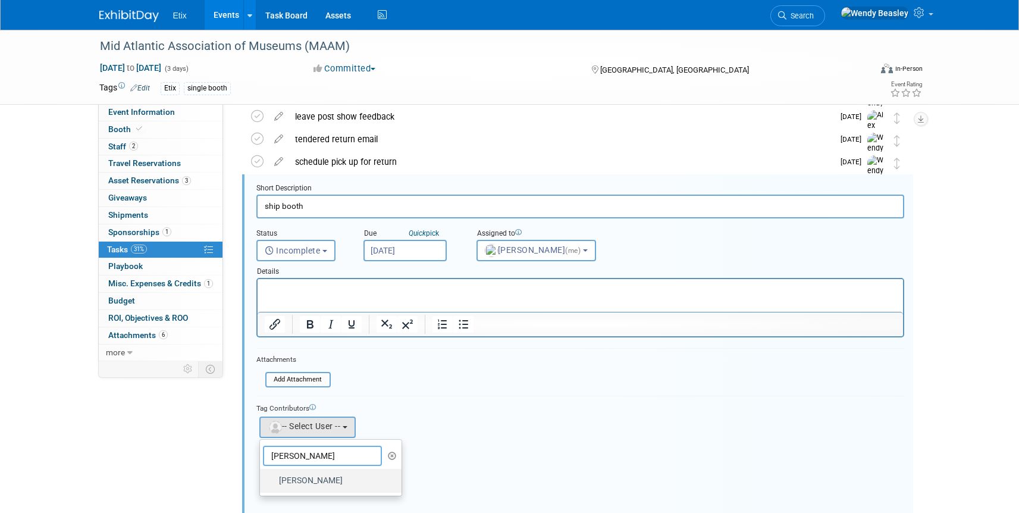
type input "jared"
click at [329, 481] on label "[PERSON_NAME]" at bounding box center [328, 480] width 124 height 19
click at [262, 481] on input "[PERSON_NAME]" at bounding box center [258, 479] width 8 height 8
select select "fd18225a-c7e9-469f-8cd6-bfee3399cd41"
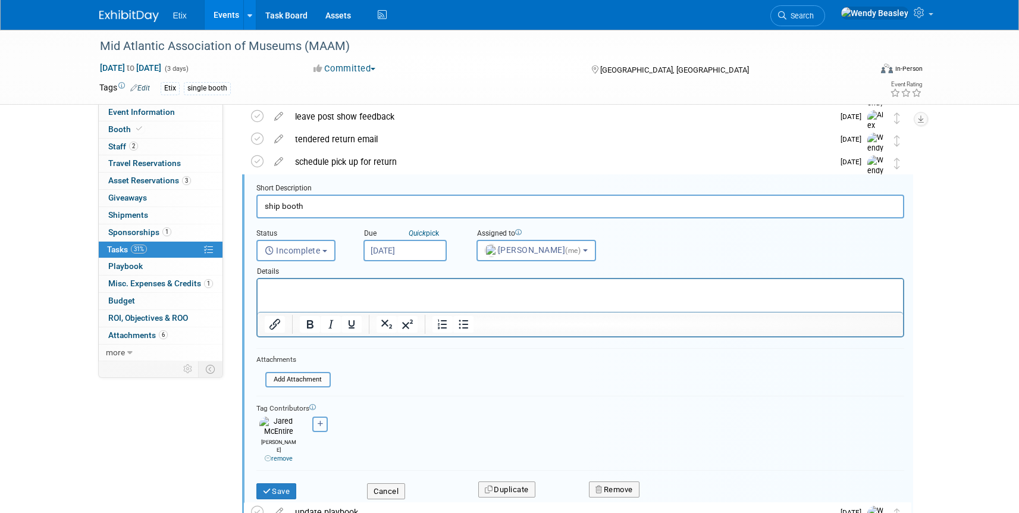
click at [324, 423] on button "button" at bounding box center [319, 424] width 15 height 15
select select
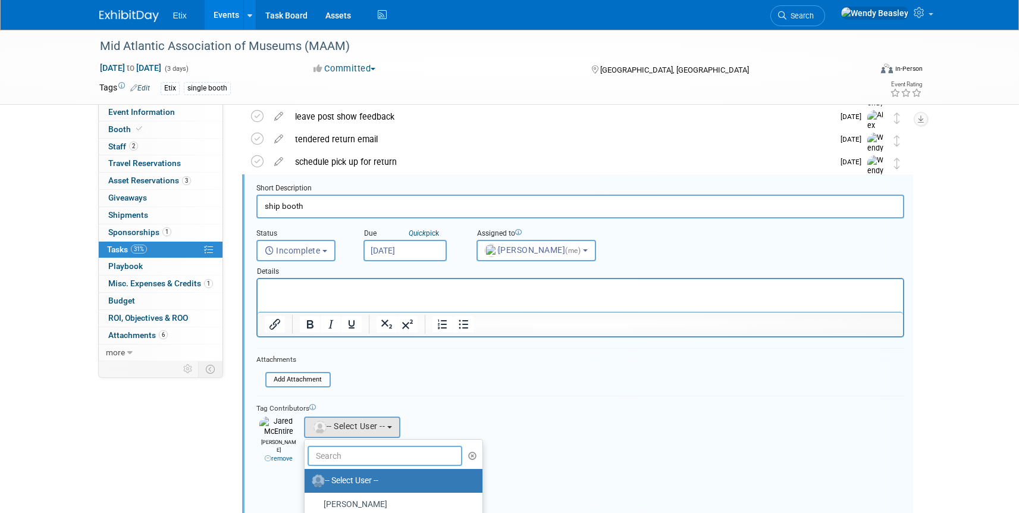
click at [352, 461] on input "text" at bounding box center [385, 456] width 155 height 20
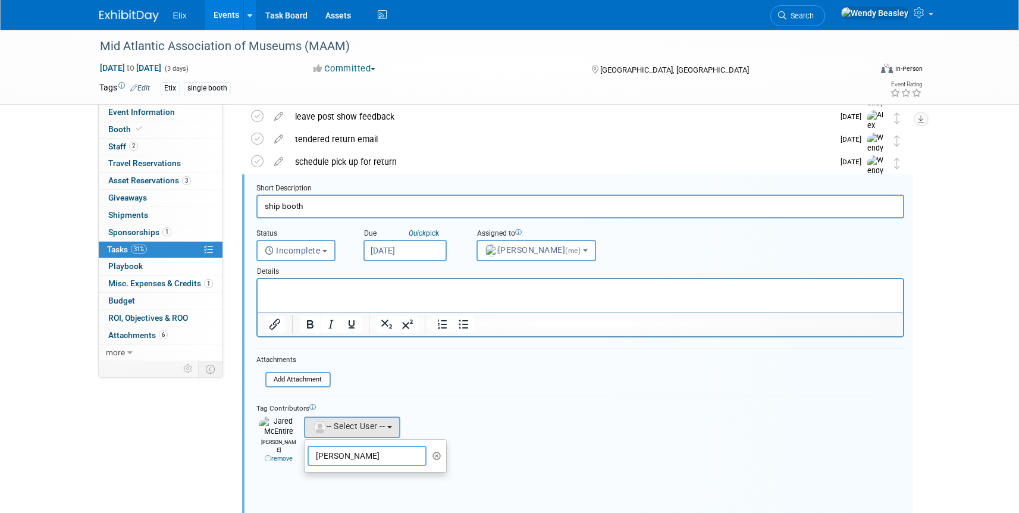
type input "Lynda"
click at [720, 349] on div at bounding box center [580, 350] width 648 height 5
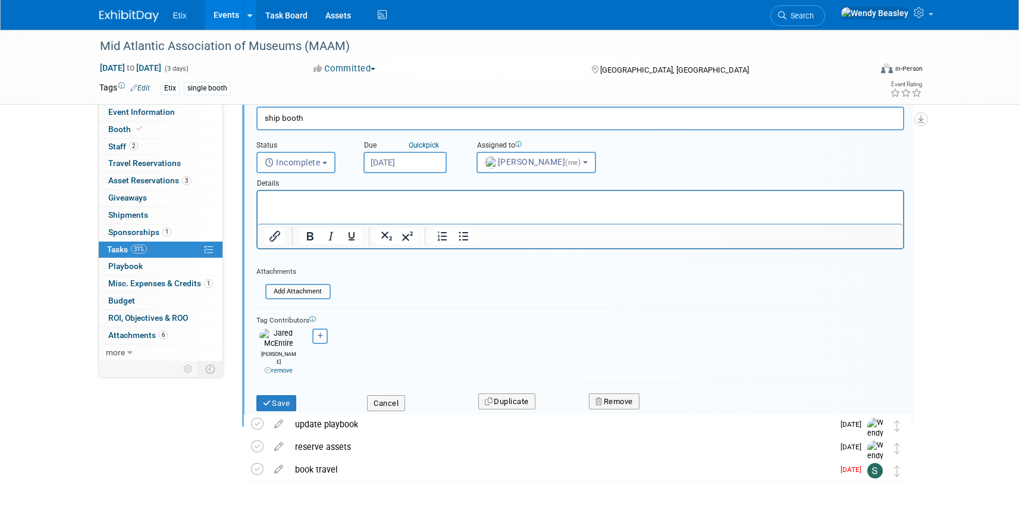
scroll to position [183, 0]
click at [287, 396] on button "Save" at bounding box center [276, 402] width 40 height 17
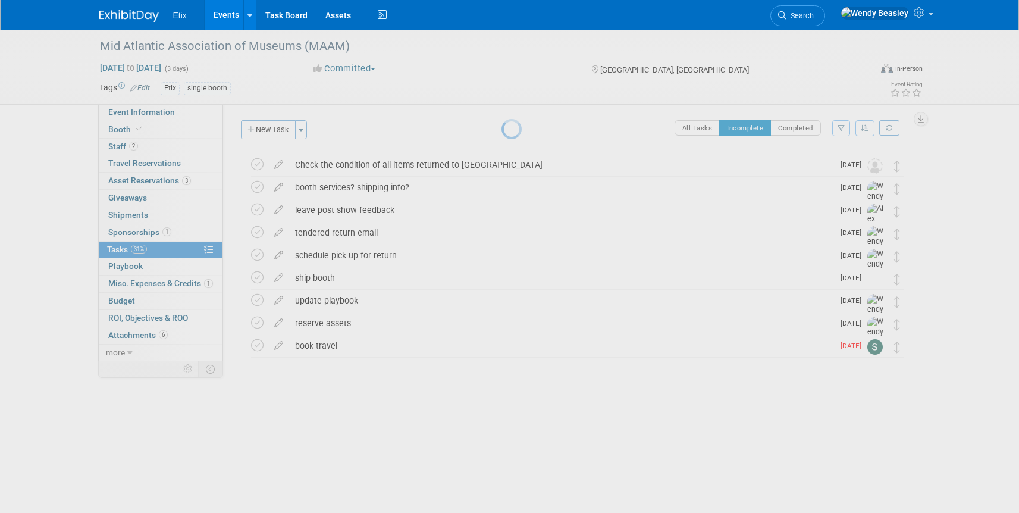
scroll to position [0, 0]
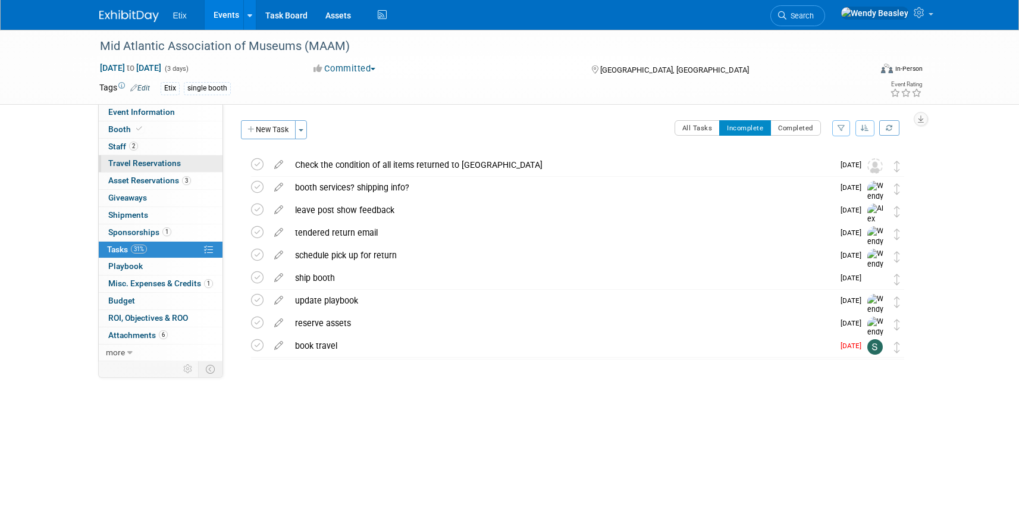
click at [145, 167] on span "Travel Reservations 0" at bounding box center [144, 163] width 73 height 10
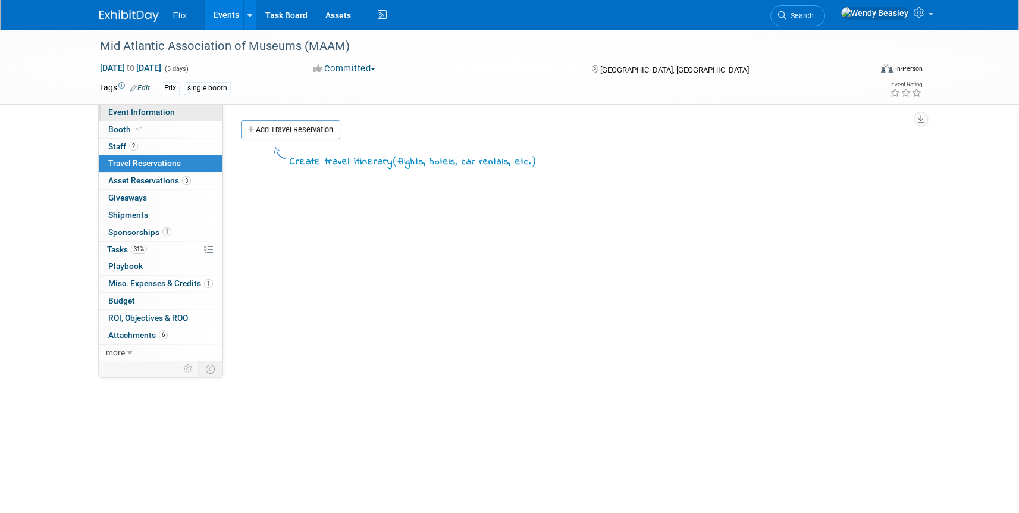
click at [152, 113] on span "Event Information" at bounding box center [141, 112] width 67 height 10
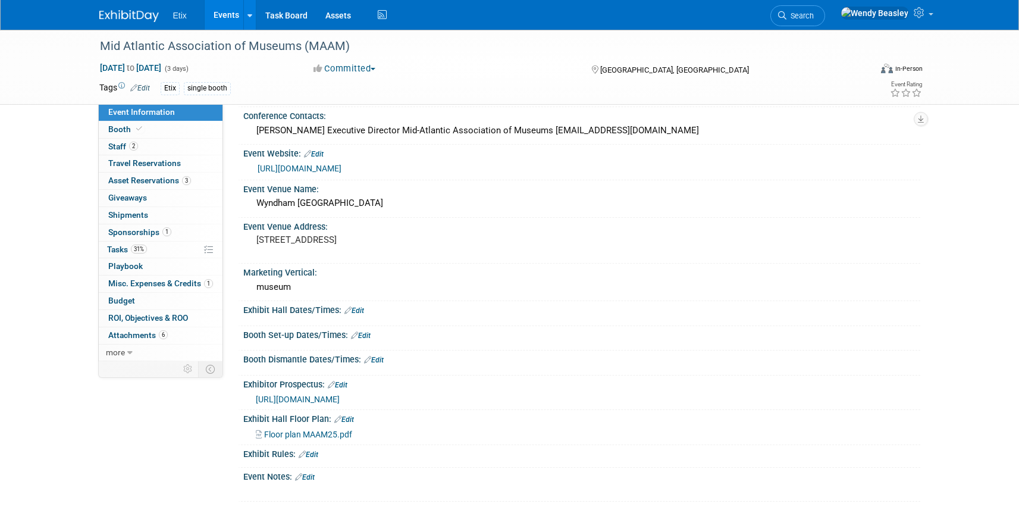
scroll to position [213, 0]
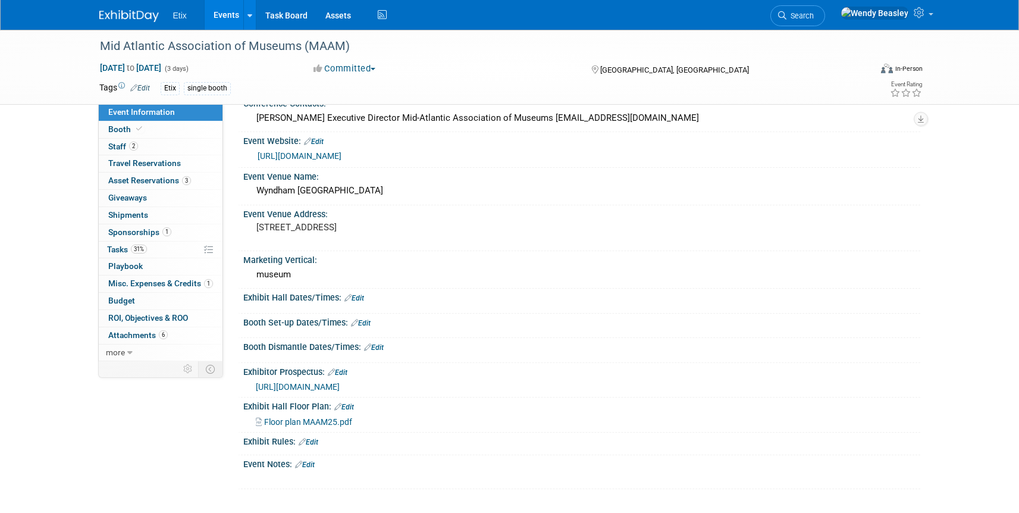
click at [312, 468] on link "Edit" at bounding box center [305, 465] width 20 height 8
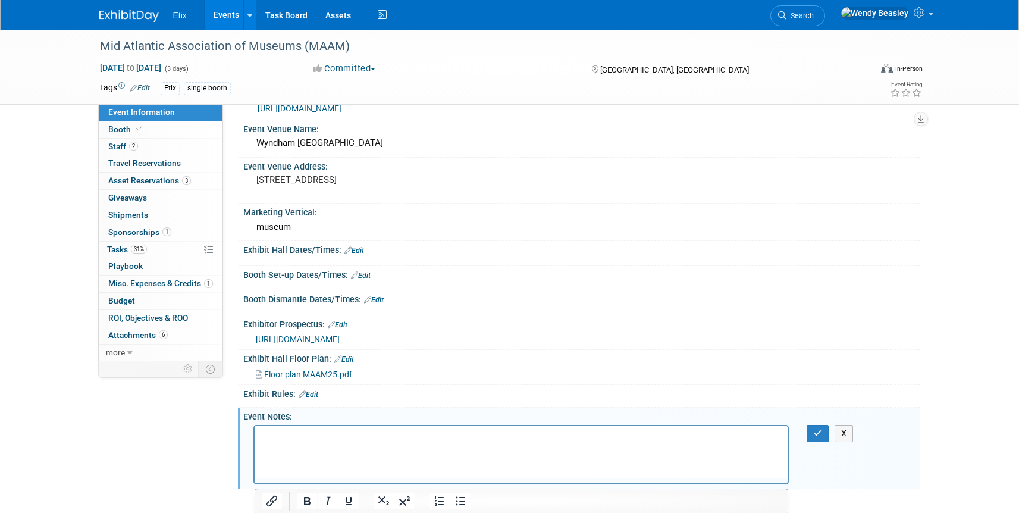
scroll to position [261, 0]
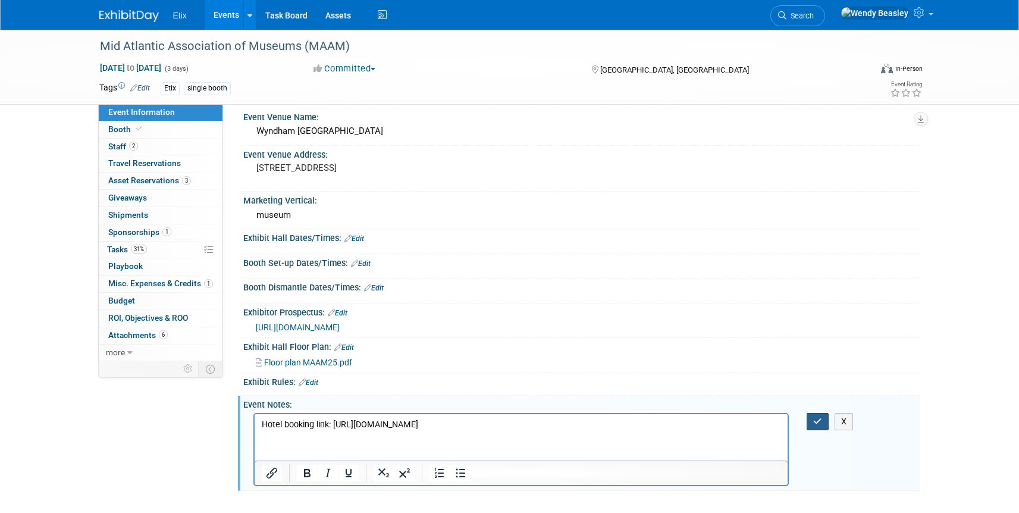
click at [820, 425] on icon "button" at bounding box center [817, 421] width 9 height 8
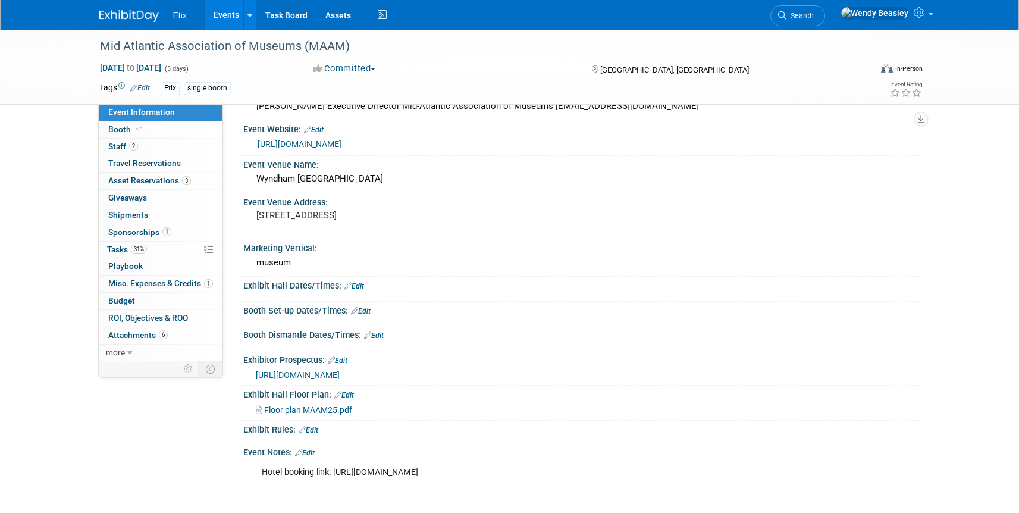
scroll to position [225, 0]
drag, startPoint x: 634, startPoint y: 478, endPoint x: 655, endPoint y: 466, distance: 24.8
click at [636, 477] on div "Hotel booking link: https://book.passkey.com/gt/220774757?gtid=14229f9f17e1b3ea…" at bounding box center [522, 473] width 536 height 24
click at [656, 465] on div "Hotel booking link: https://book.passkey.com/gt/220774757?gtid=14229f9f17e1b3ea…" at bounding box center [522, 473] width 536 height 24
click at [686, 472] on div "Hotel booking link: https://book.passkey.com/gt/220774757?gtid=14229f9f17e1b3ea…" at bounding box center [522, 473] width 536 height 24
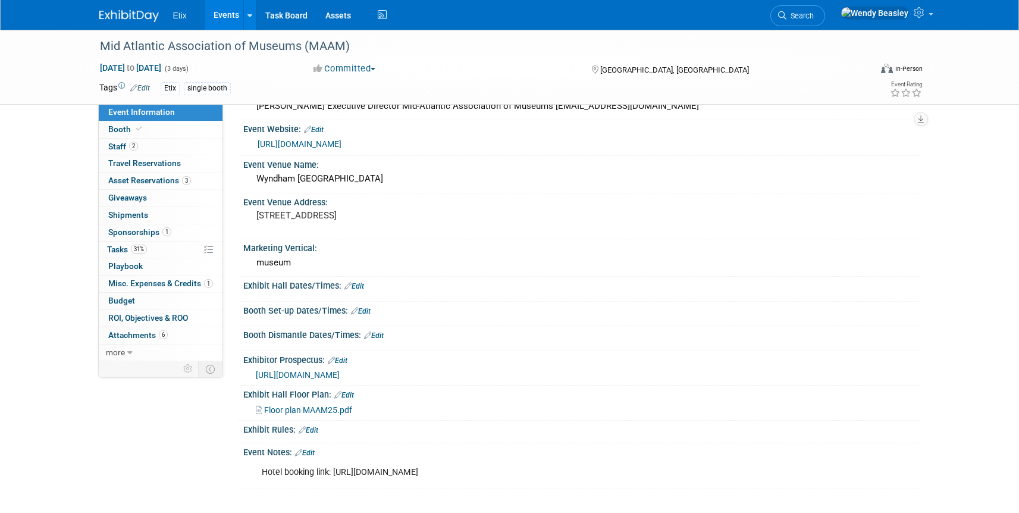
click at [536, 476] on div "Hotel booking link: https://book.passkey.com/gt/220774757?gtid=14229f9f17e1b3ea…" at bounding box center [522, 473] width 536 height 24
click at [299, 453] on icon at bounding box center [298, 453] width 7 height 8
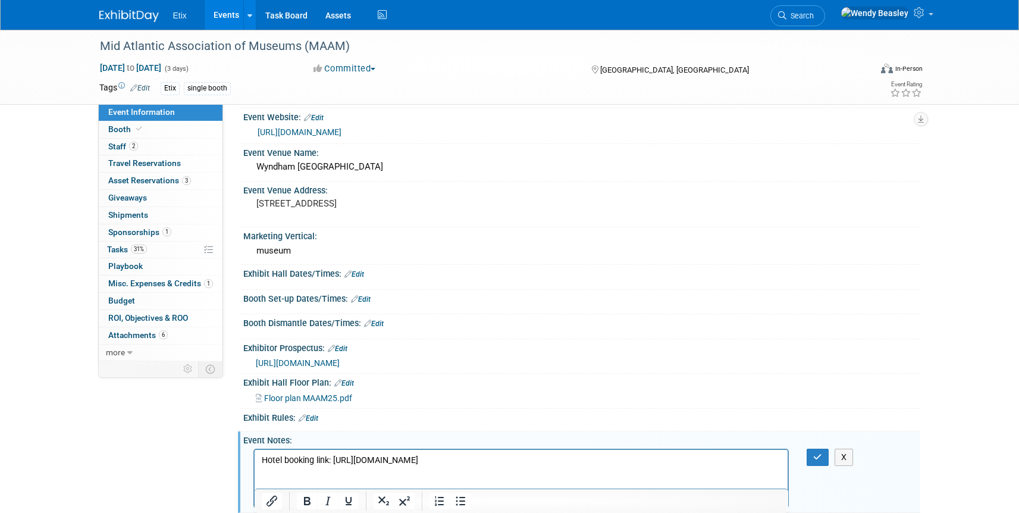
scroll to position [0, 0]
click at [461, 462] on p "Hotel booking link: https://book.passkey.com/gt/220774757?gtid=14229f9f17e1b3ea…" at bounding box center [521, 460] width 520 height 12
click at [462, 461] on p "Hotel booking link: https://book.passkey.com/gt/220774757?gtid=14229f9f17e1b3ea…" at bounding box center [521, 460] width 520 height 12
click at [464, 461] on p "Hotel booking link: https://book.passkey.com/gt/220774757?gtid=14229f9f17e1b3ea…" at bounding box center [521, 460] width 520 height 12
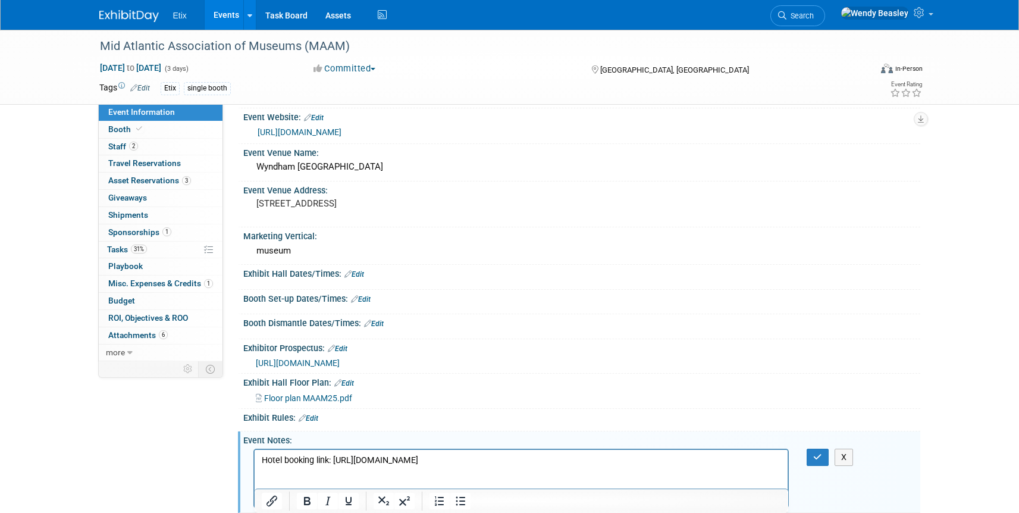
click at [464, 461] on p "Hotel booking link: https://book.passkey.com/gt/220774757?gtid=14229f9f17e1b3ea…" at bounding box center [521, 460] width 520 height 12
click at [815, 461] on icon "button" at bounding box center [817, 457] width 9 height 8
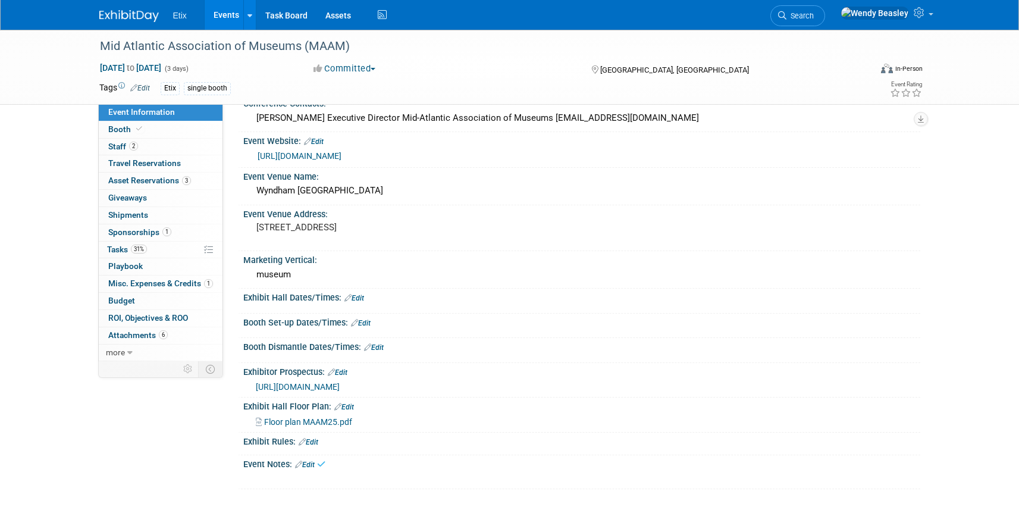
click at [227, 21] on link "Events" at bounding box center [226, 15] width 43 height 30
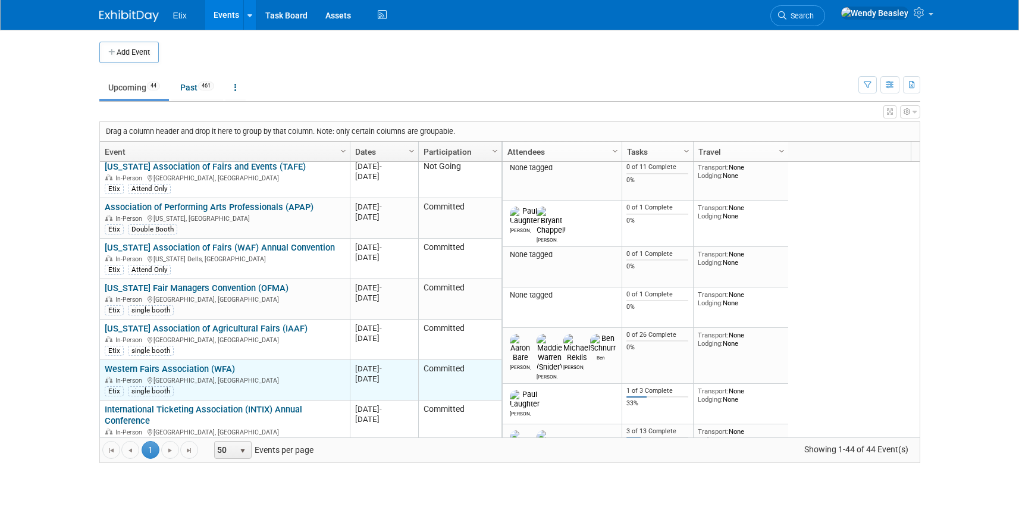
scroll to position [1428, 0]
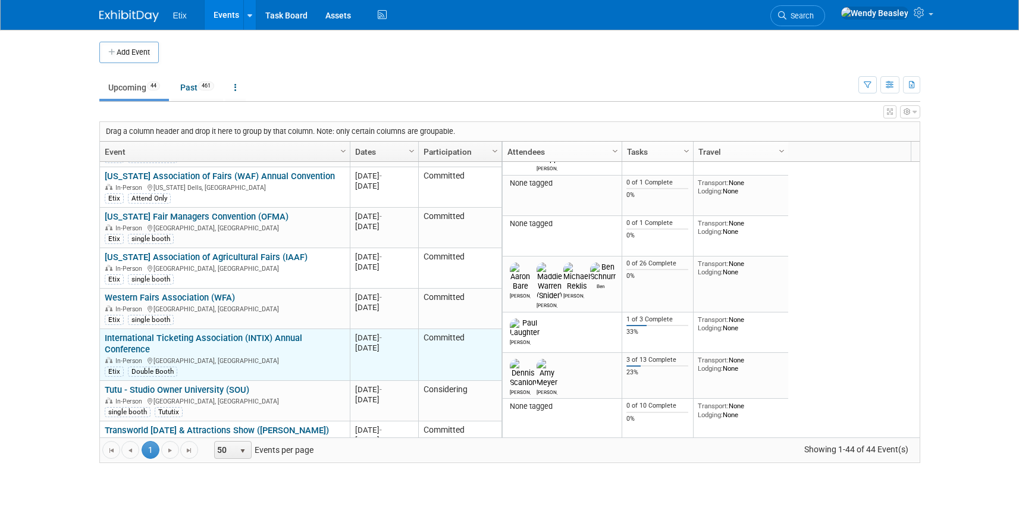
click at [218, 333] on link "International Ticketing Association (INTIX) Annual Conference" at bounding box center [204, 344] width 198 height 22
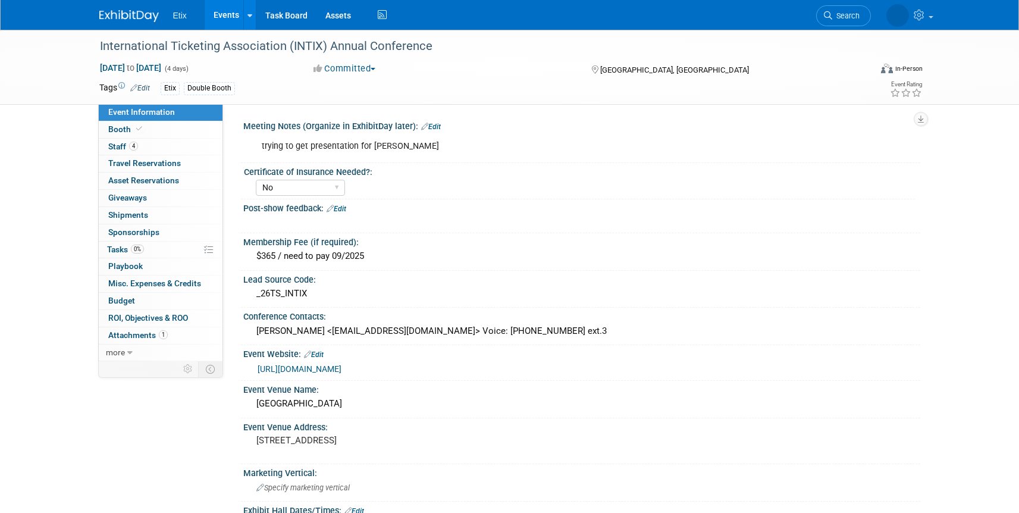
select select "No"
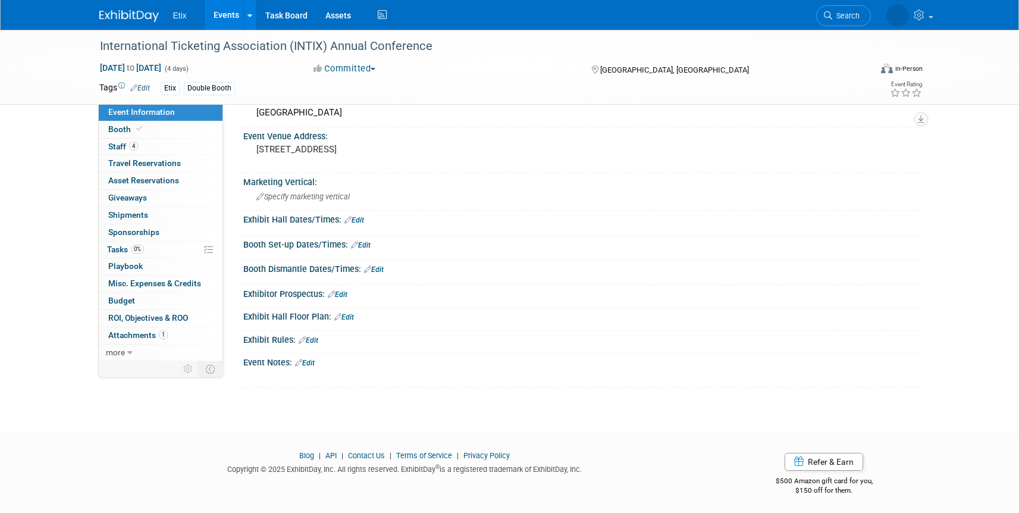
scroll to position [294, 0]
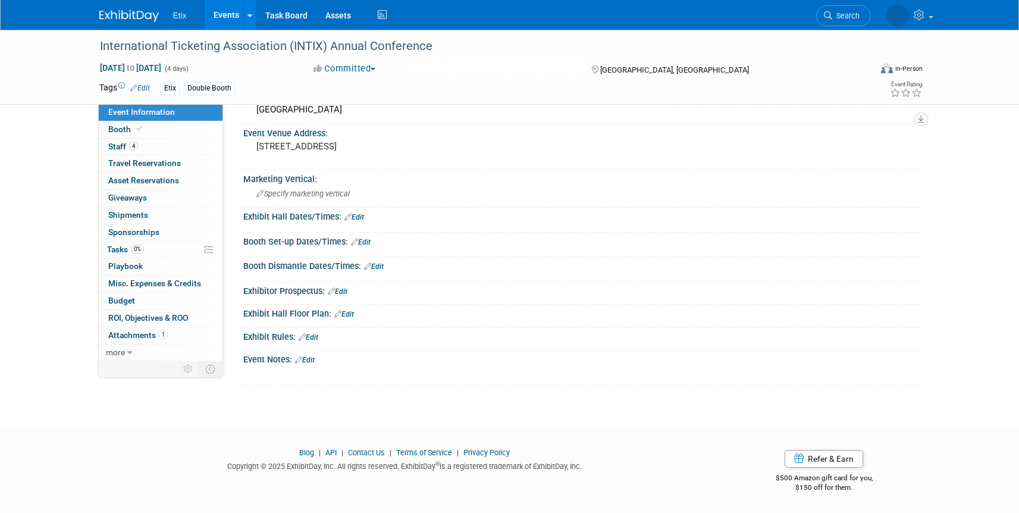
click at [308, 361] on link "Edit" at bounding box center [305, 360] width 20 height 8
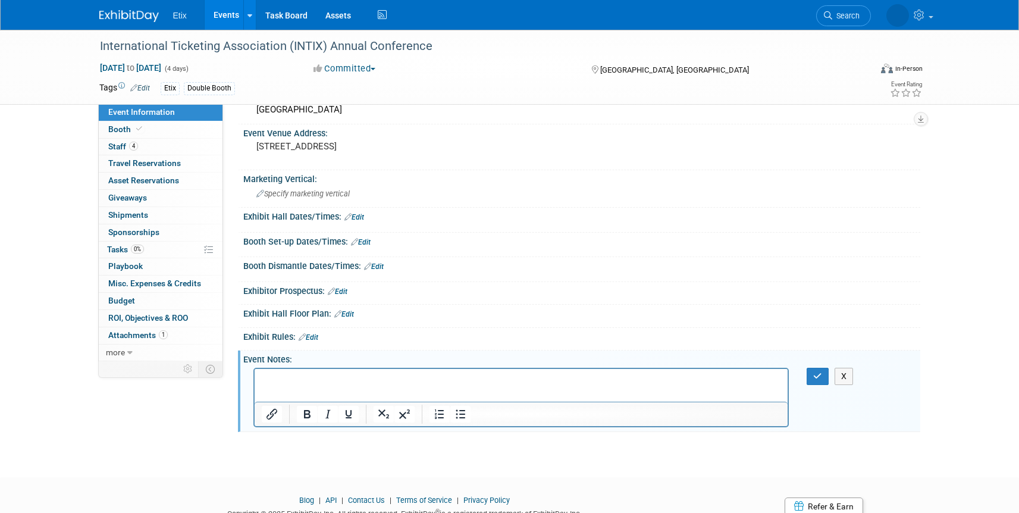
scroll to position [0, 0]
click at [820, 374] on icon "button" at bounding box center [817, 376] width 9 height 8
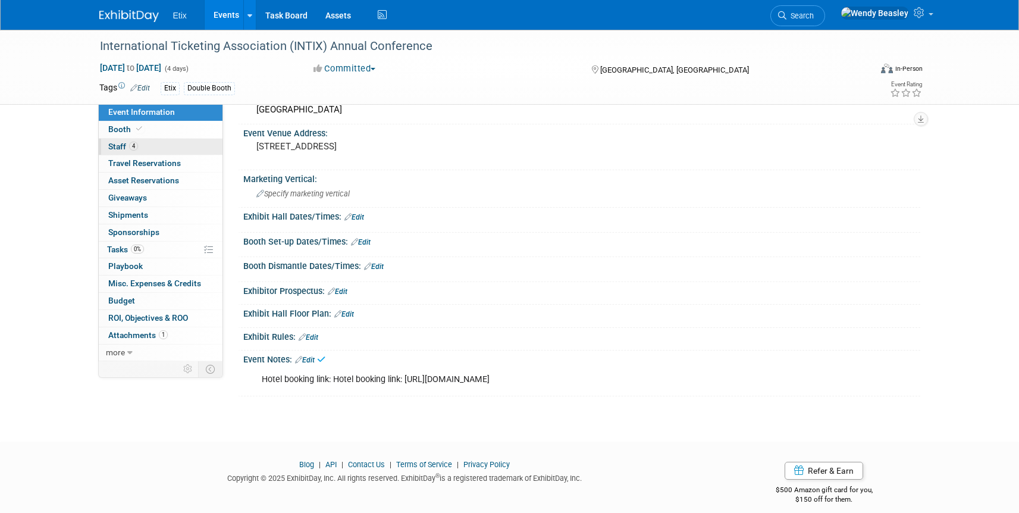
click at [122, 145] on span "Staff 4" at bounding box center [123, 147] width 30 height 10
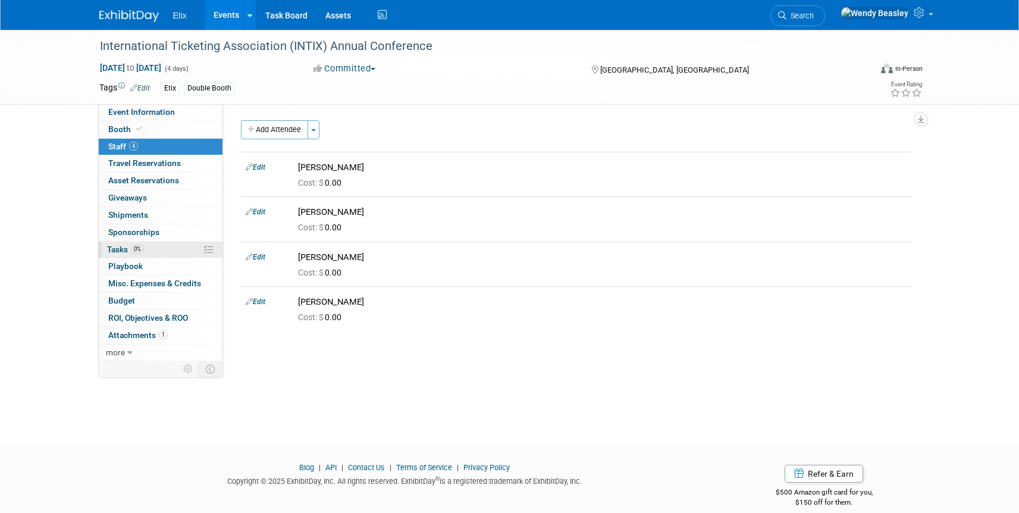
click at [123, 245] on span "Tasks 0%" at bounding box center [125, 250] width 37 height 10
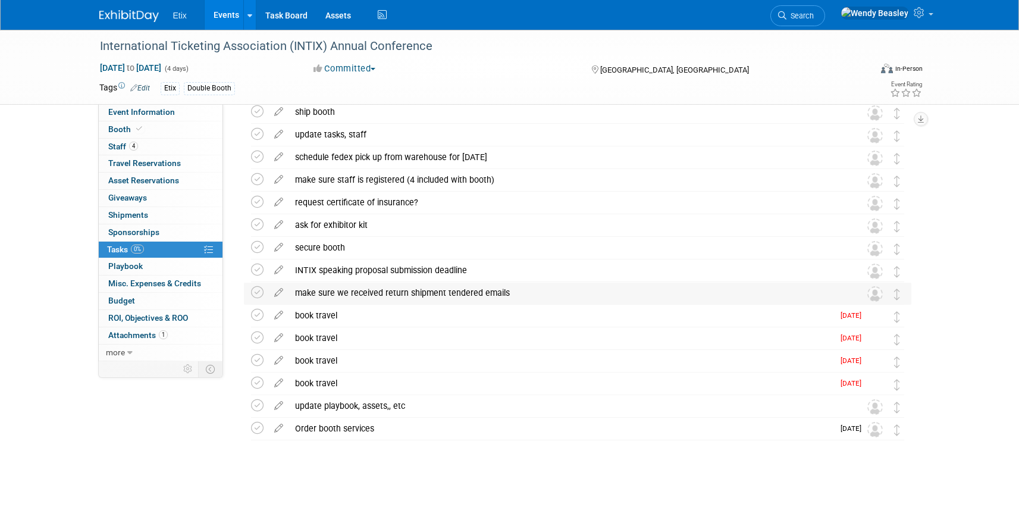
scroll to position [54, 0]
click at [336, 317] on div "book travel" at bounding box center [561, 315] width 544 height 20
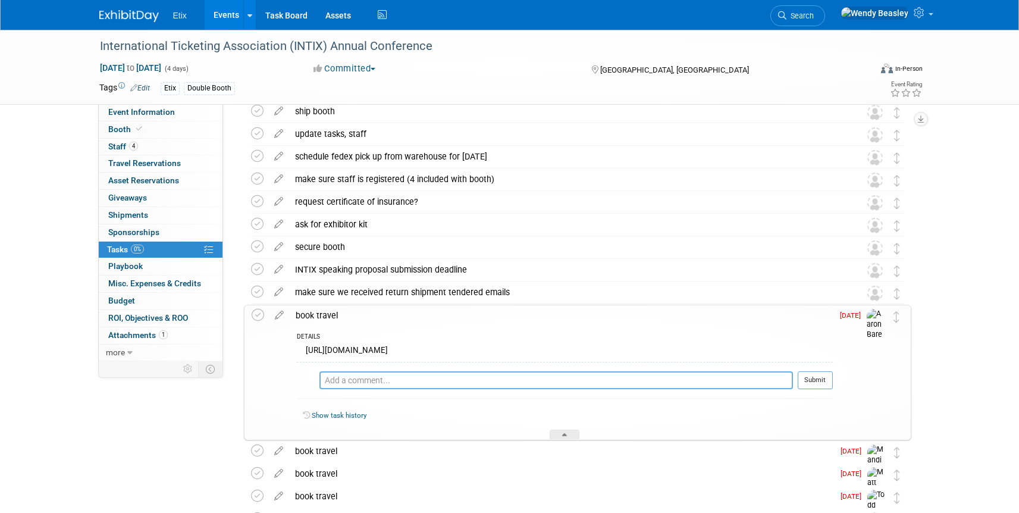
click at [440, 379] on textarea at bounding box center [557, 380] width 474 height 18
type textarea "@aar"
click at [876, 359] on td at bounding box center [879, 372] width 24 height 134
click at [656, 243] on div "secure booth" at bounding box center [566, 247] width 555 height 20
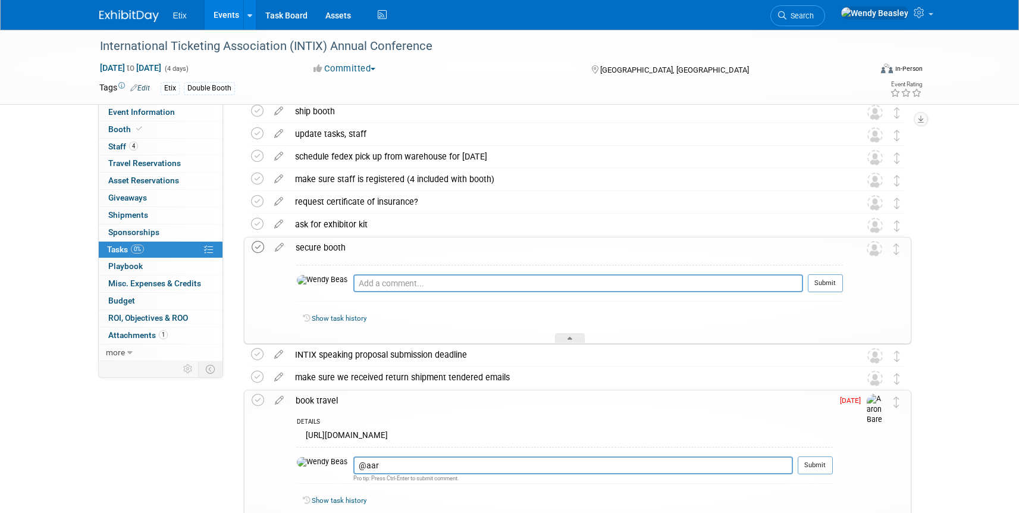
click at [258, 248] on icon at bounding box center [258, 247] width 12 height 12
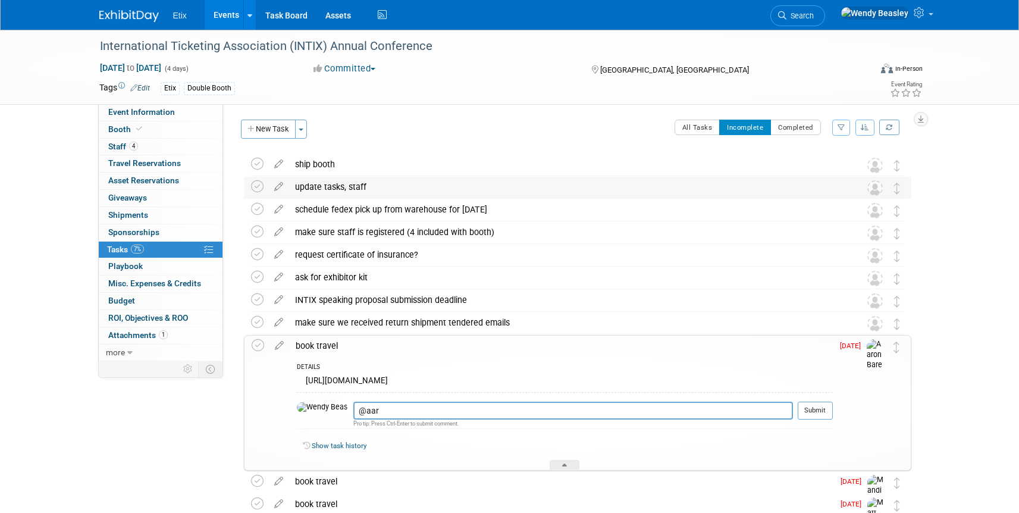
scroll to position [0, 0]
click at [149, 112] on span "Event Information" at bounding box center [141, 112] width 67 height 10
select select "No"
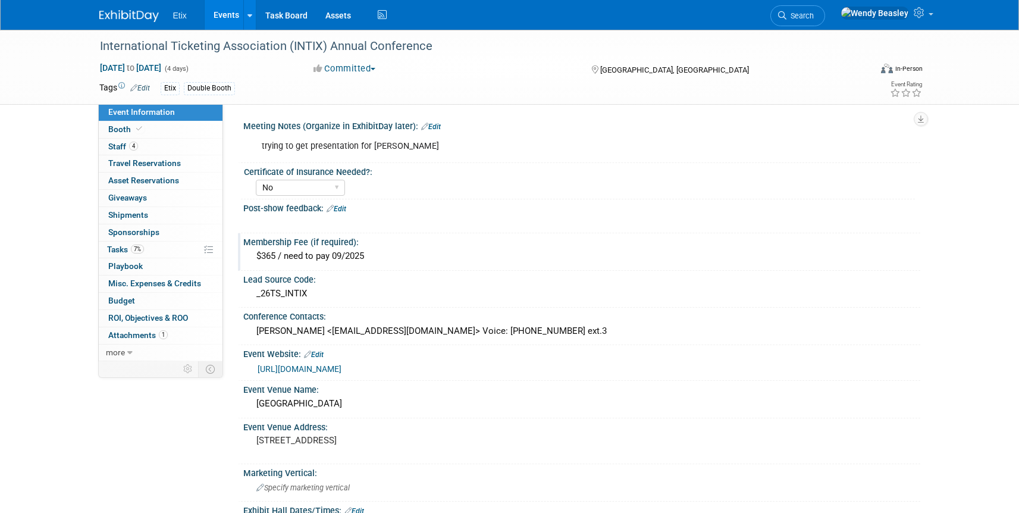
click at [596, 236] on div "Membership Fee (if required):" at bounding box center [581, 240] width 677 height 15
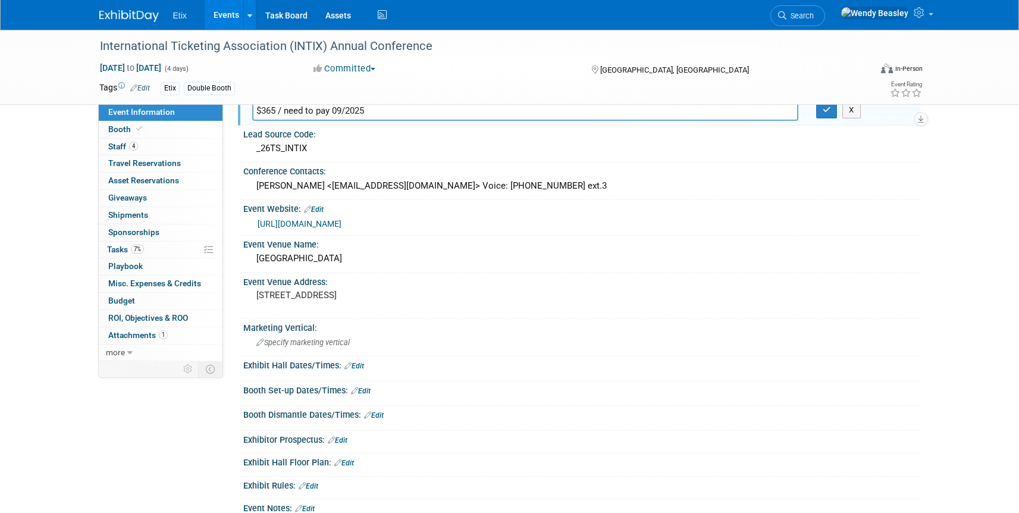
scroll to position [151, 0]
